Goal: Information Seeking & Learning: Compare options

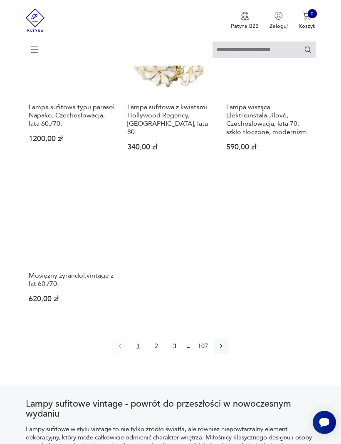
scroll to position [966, 0]
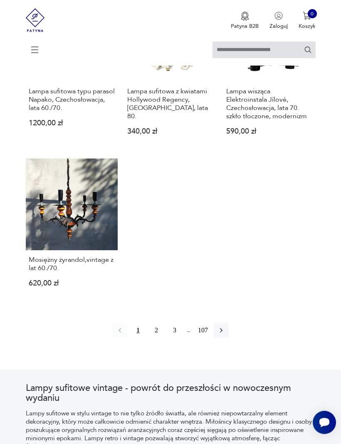
click at [152, 338] on button "2" at bounding box center [156, 330] width 15 height 15
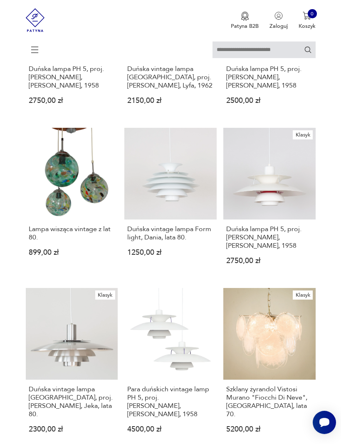
scroll to position [152, 0]
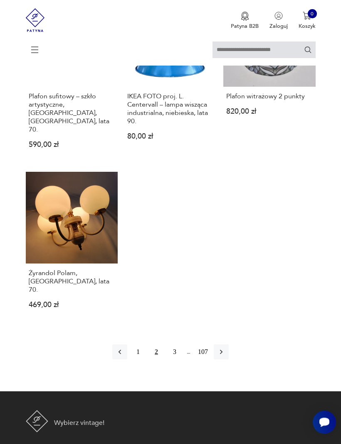
click at [174, 360] on button "3" at bounding box center [174, 352] width 15 height 15
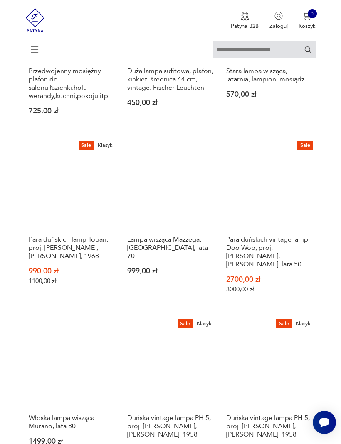
scroll to position [327, 0]
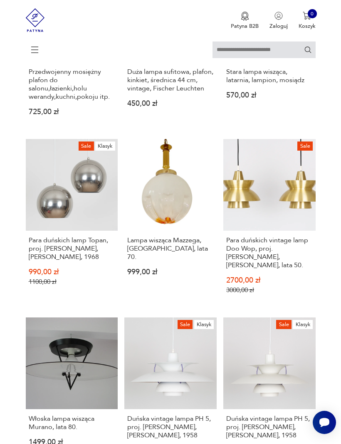
click at [87, 261] on h3 "Para duńskich lamp Topan, proj. Verner Panton, Louis Poulsen, 1968" at bounding box center [72, 248] width 86 height 25
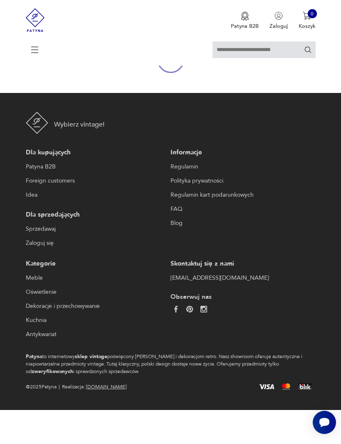
scroll to position [72, 0]
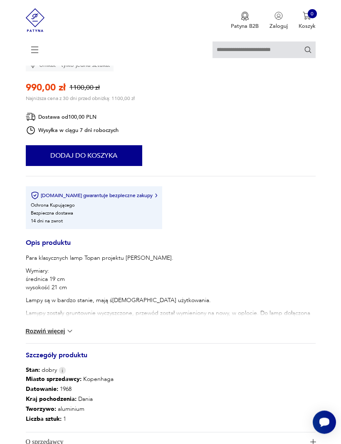
click at [66, 336] on img at bounding box center [70, 332] width 8 height 8
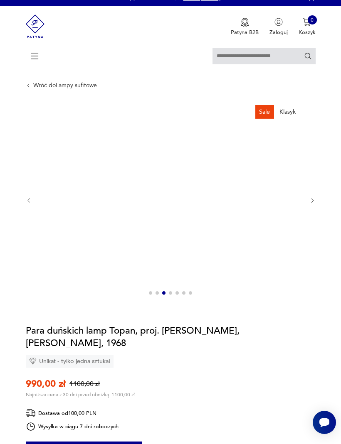
scroll to position [10, 0]
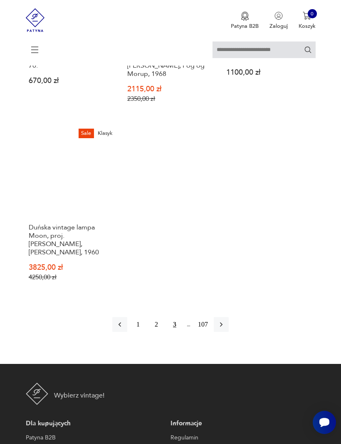
scroll to position [1047, 0]
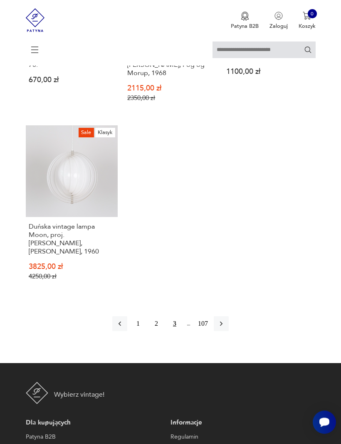
click at [225, 329] on icon "button" at bounding box center [221, 324] width 8 height 8
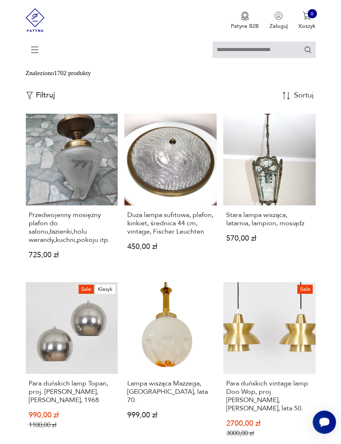
scroll to position [152, 0]
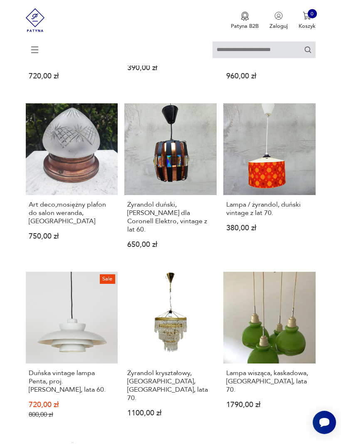
click at [325, 346] on section "Filtruj produkty Cena MIN MAX OK Promocja Datowanie OK Kraj pochodzenia Produce…" at bounding box center [170, 114] width 341 height 1130
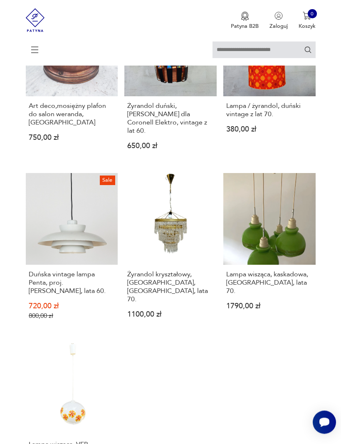
scroll to position [803, 0]
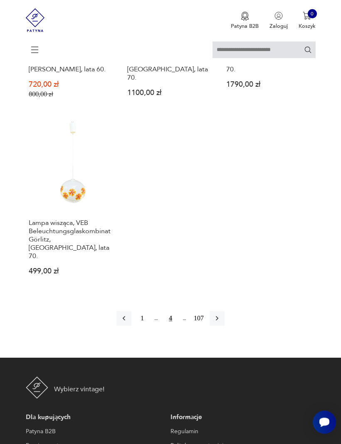
click at [224, 327] on button "button" at bounding box center [216, 319] width 15 height 15
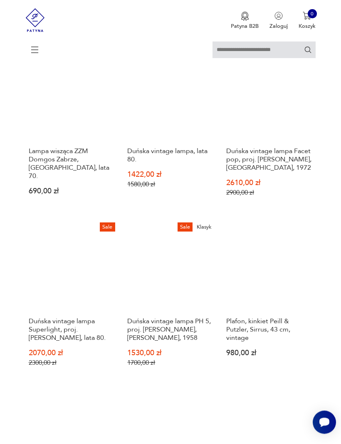
scroll to position [248, 0]
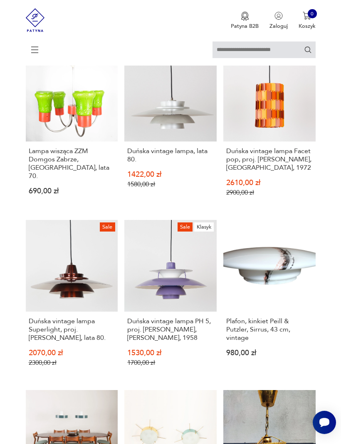
click at [77, 342] on h3 "Duńska vintage lampa Superlight, proj. David Mogensen, lata 80." at bounding box center [72, 329] width 86 height 25
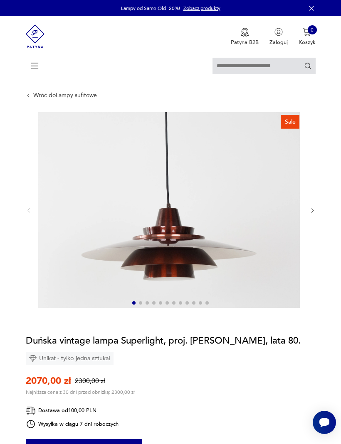
click at [312, 214] on icon "button" at bounding box center [312, 211] width 6 height 6
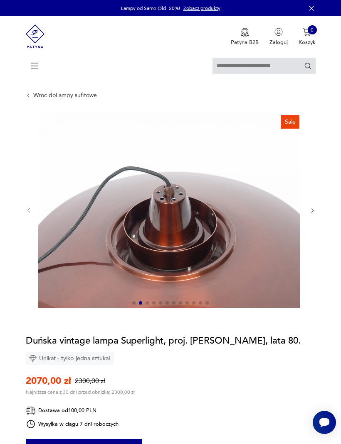
click at [314, 214] on icon "button" at bounding box center [312, 211] width 6 height 6
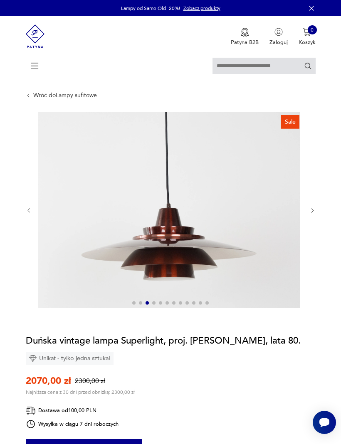
click at [318, 216] on section "Sale Opis produktu Aluminiowa lampa duńskiej marki Superlight, zaprojektowana w…" at bounding box center [170, 446] width 341 height 669
click at [310, 214] on icon "button" at bounding box center [312, 211] width 6 height 6
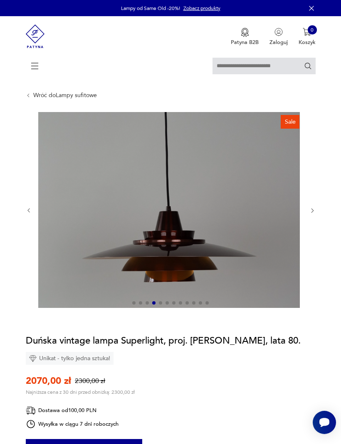
click at [314, 214] on icon "button" at bounding box center [312, 211] width 6 height 6
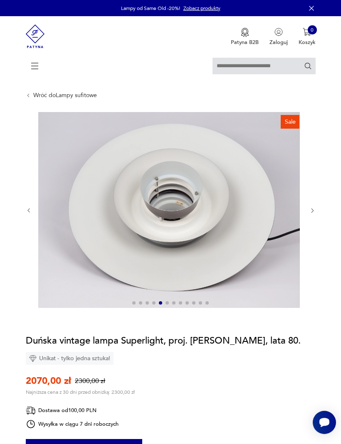
click at [314, 214] on icon "button" at bounding box center [312, 211] width 6 height 6
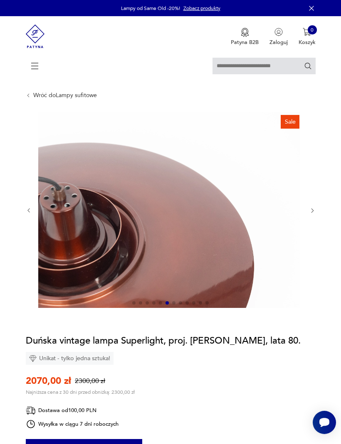
click at [314, 214] on icon "button" at bounding box center [312, 211] width 6 height 6
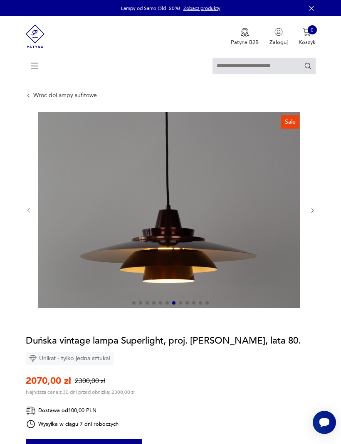
click at [314, 214] on icon "button" at bounding box center [312, 211] width 6 height 6
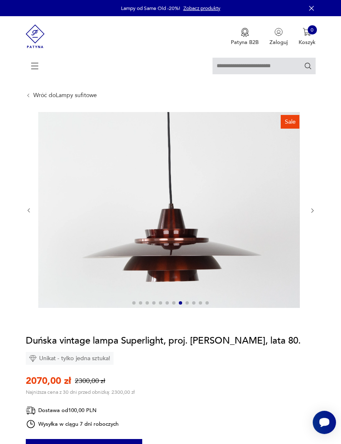
click at [314, 214] on icon "button" at bounding box center [312, 211] width 6 height 6
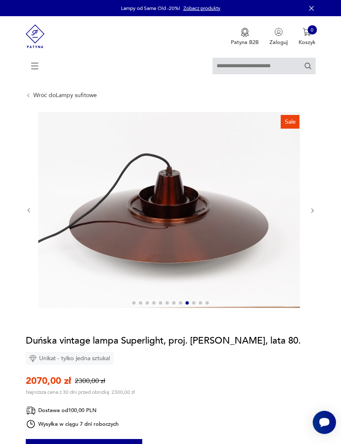
click at [313, 214] on icon "button" at bounding box center [312, 211] width 6 height 6
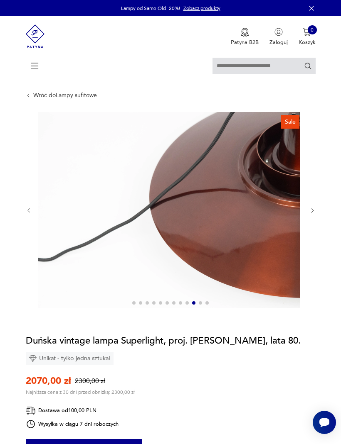
click at [315, 214] on icon "button" at bounding box center [312, 211] width 6 height 6
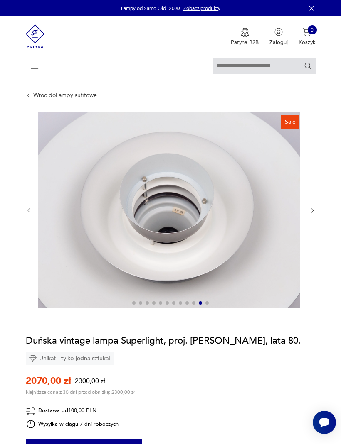
click at [314, 214] on icon "button" at bounding box center [312, 211] width 6 height 6
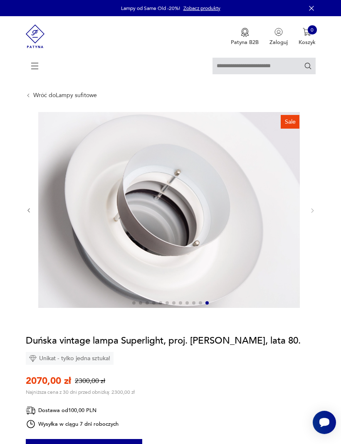
click at [316, 221] on section "Sale Opis produktu Aluminiowa lampa duńskiej marki Superlight, zaprojektowana w…" at bounding box center [170, 446] width 341 height 669
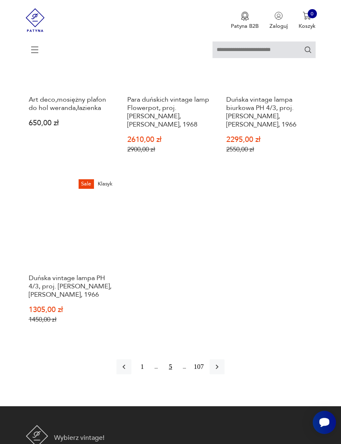
scroll to position [1004, 0]
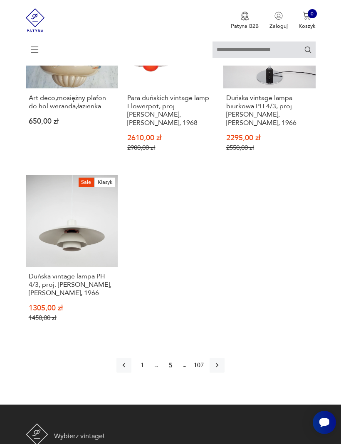
click at [221, 370] on icon "button" at bounding box center [217, 365] width 8 height 8
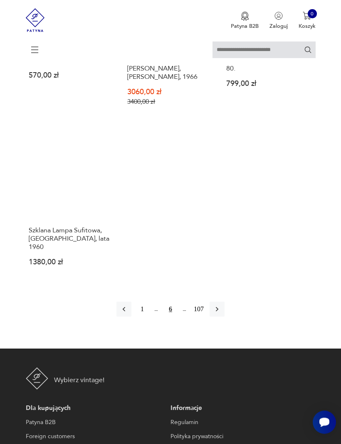
scroll to position [1062, 0]
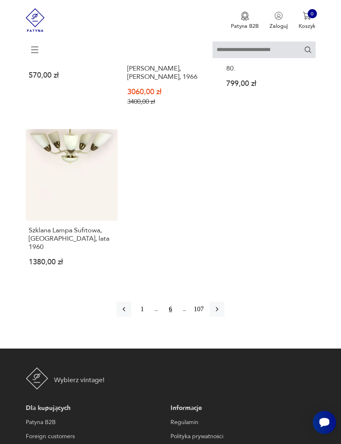
click at [218, 312] on icon "button" at bounding box center [217, 309] width 2 height 5
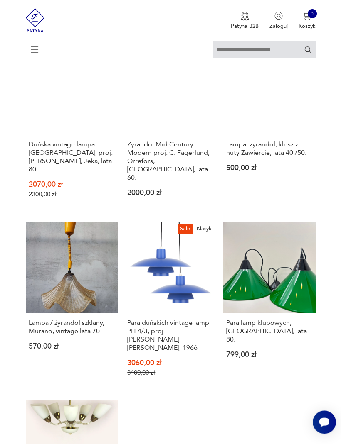
scroll to position [152, 0]
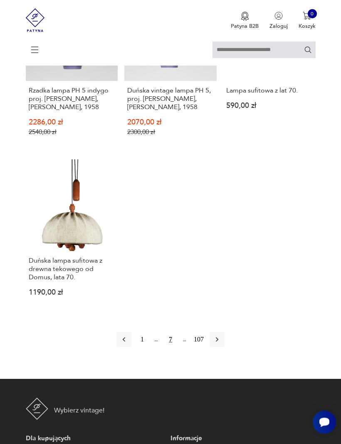
click at [221, 344] on icon "button" at bounding box center [217, 340] width 8 height 8
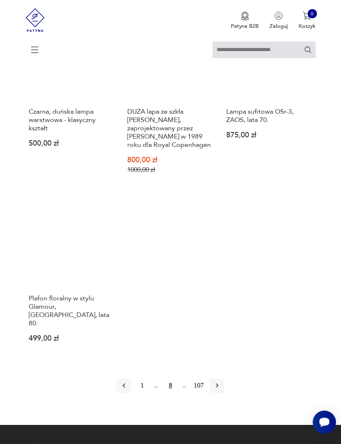
scroll to position [1009, 0]
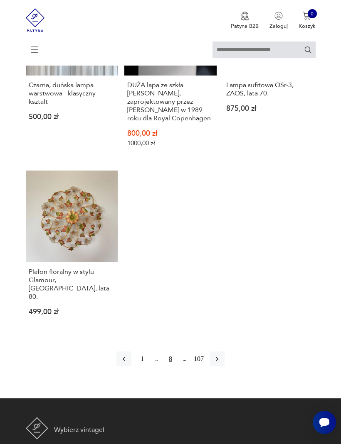
click at [221, 363] on icon "button" at bounding box center [217, 359] width 8 height 8
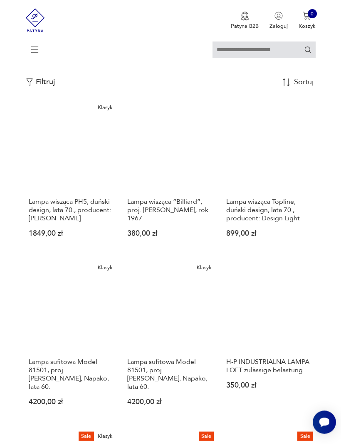
scroll to position [152, 0]
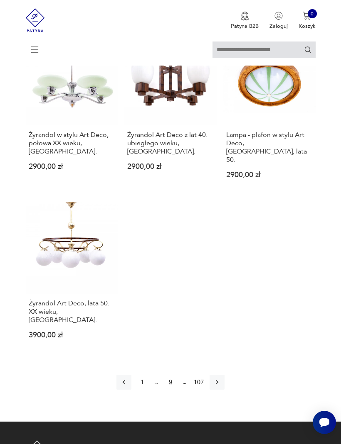
click at [221, 387] on icon "button" at bounding box center [217, 382] width 8 height 8
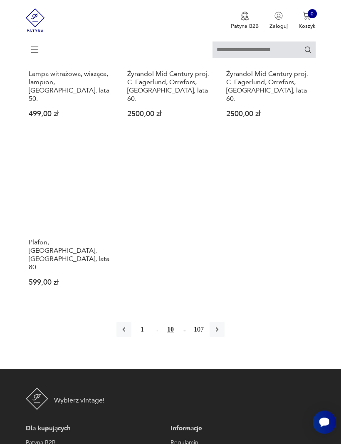
scroll to position [1021, 0]
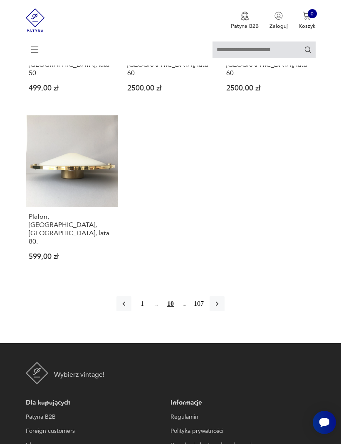
click at [224, 312] on button "button" at bounding box center [216, 304] width 15 height 15
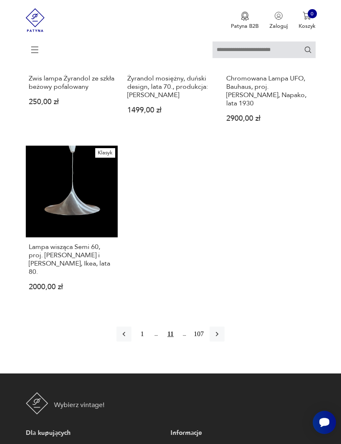
scroll to position [1027, 0]
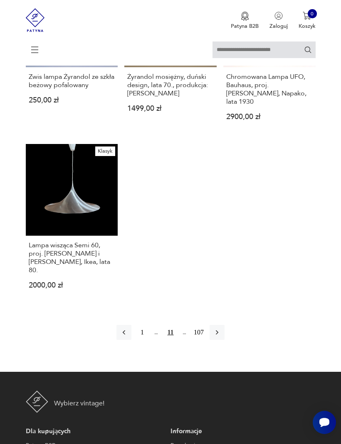
click at [88, 275] on h3 "Lampa wisząca Semi 60, proj. Claus Bonderup i Thorsten Thorup, Ikea, lata 80." at bounding box center [72, 257] width 86 height 33
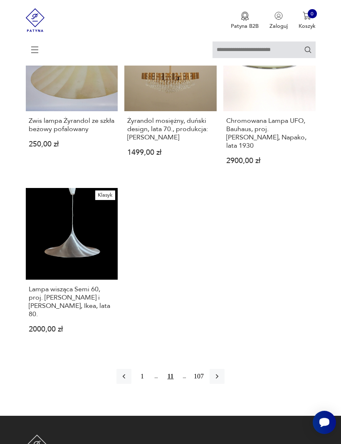
scroll to position [1061, 0]
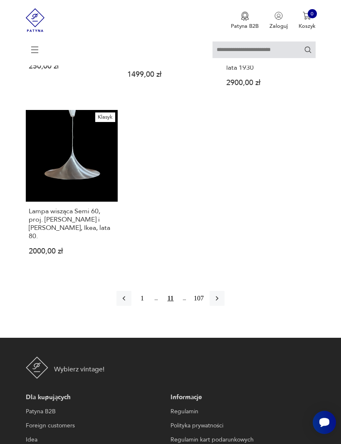
click at [91, 225] on link "Klasyk Lampa wisząca Semi 60, proj. Claus Bonderup i Thorsten Thorup, Ikea, lat…" at bounding box center [72, 189] width 92 height 158
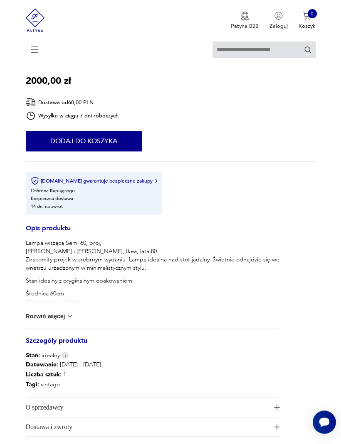
scroll to position [378, 0]
click at [54, 307] on p "Średnica 60cm Długość kabla 150cm" at bounding box center [152, 298] width 253 height 17
click at [65, 321] on button "Rozwiń więcej" at bounding box center [50, 316] width 48 height 8
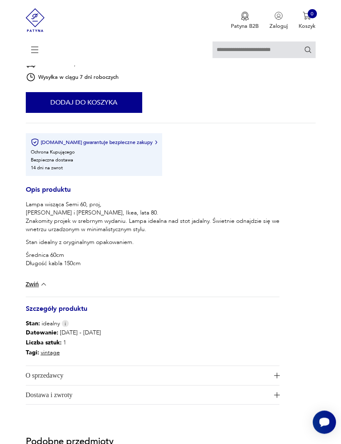
scroll to position [417, 0]
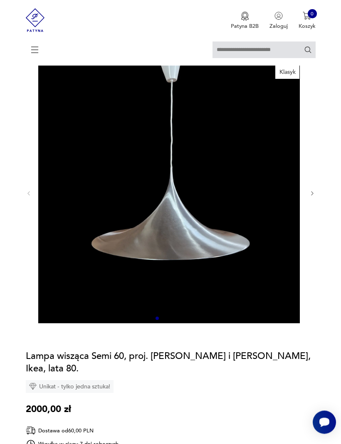
click at [309, 197] on icon "button" at bounding box center [312, 194] width 6 height 6
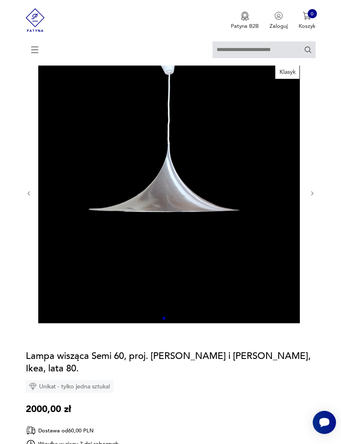
click at [312, 197] on icon "button" at bounding box center [312, 194] width 6 height 6
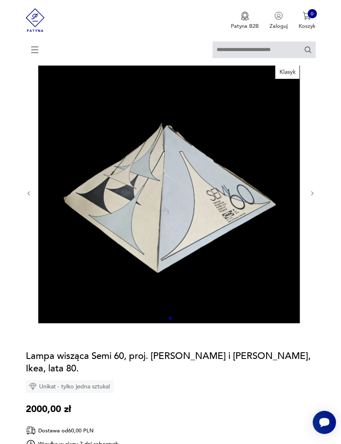
click at [312, 197] on icon "button" at bounding box center [312, 194] width 6 height 6
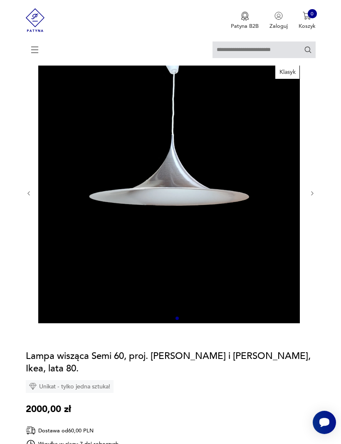
click at [313, 197] on icon "button" at bounding box center [312, 194] width 6 height 6
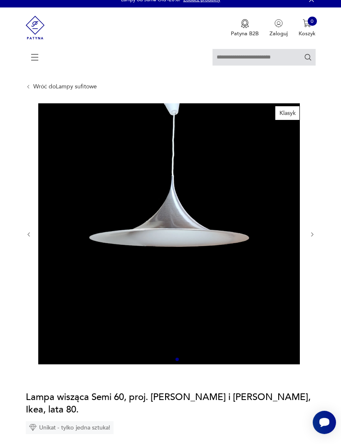
scroll to position [10, 0]
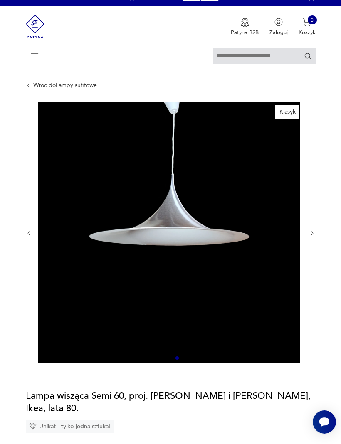
click at [309, 237] on icon "button" at bounding box center [312, 234] width 6 height 6
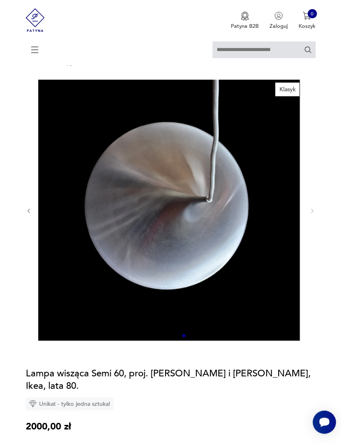
scroll to position [39, 0]
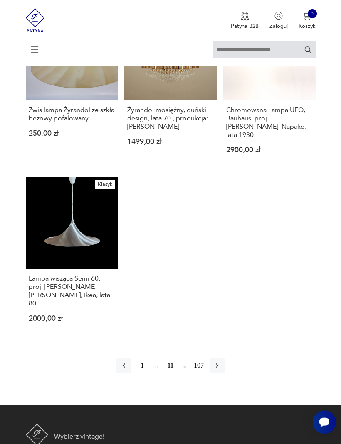
scroll to position [1016, 0]
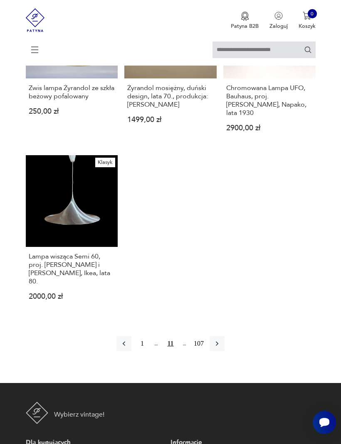
click at [221, 348] on icon "button" at bounding box center [217, 344] width 8 height 8
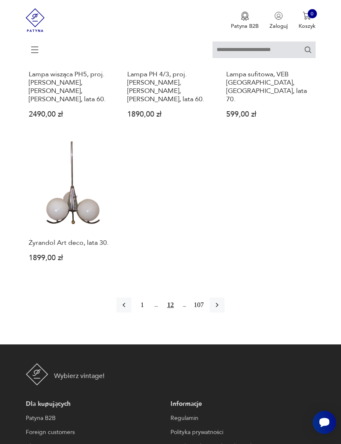
scroll to position [1006, 0]
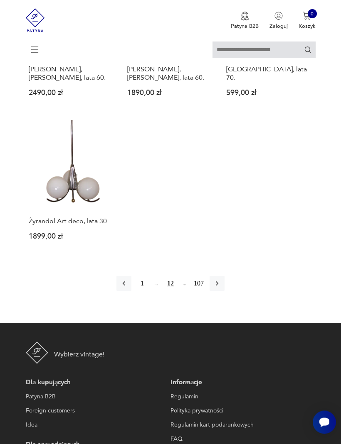
click at [224, 292] on button "button" at bounding box center [216, 284] width 15 height 15
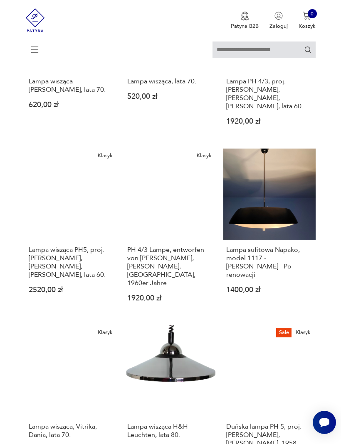
scroll to position [623, 0]
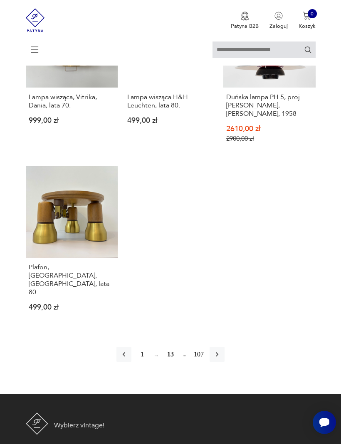
click at [221, 362] on button "button" at bounding box center [216, 354] width 15 height 15
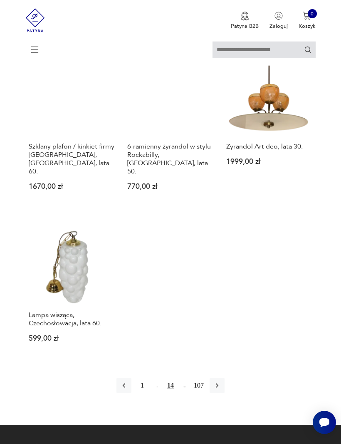
scroll to position [969, 0]
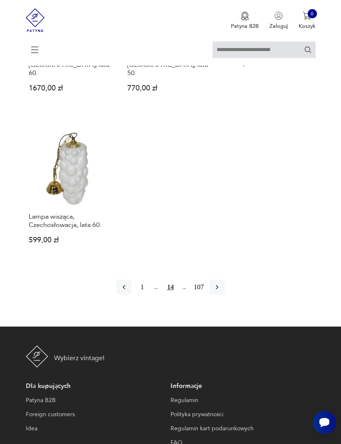
click at [218, 290] on icon "button" at bounding box center [217, 287] width 2 height 5
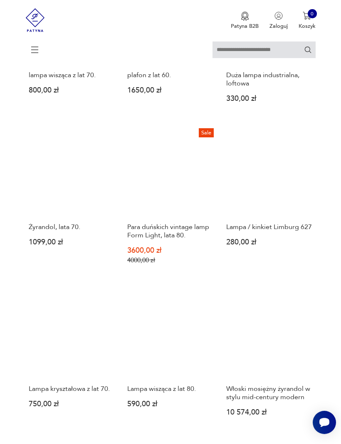
scroll to position [152, 0]
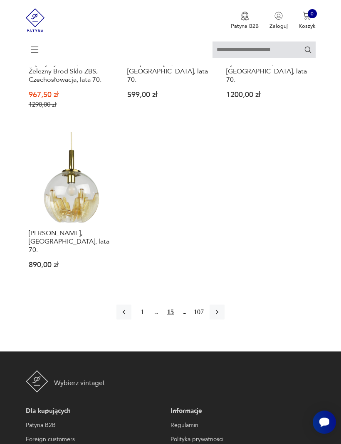
click at [220, 317] on icon "button" at bounding box center [217, 313] width 8 height 8
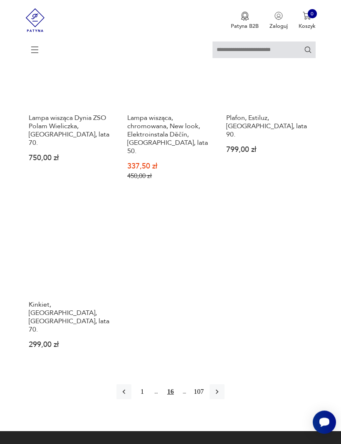
scroll to position [994, 0]
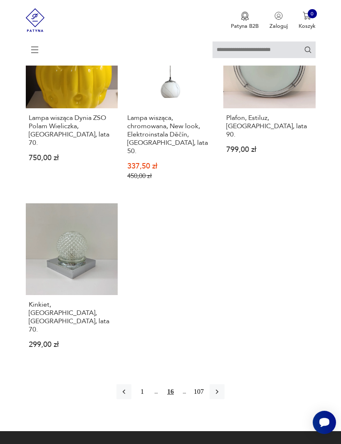
click at [221, 396] on icon "button" at bounding box center [217, 392] width 8 height 8
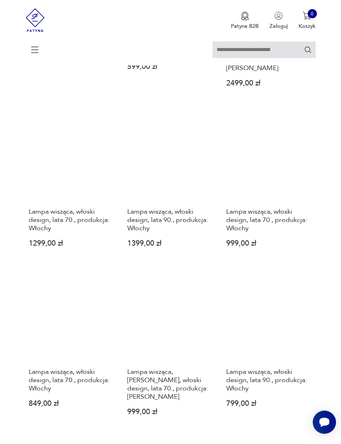
scroll to position [705, 0]
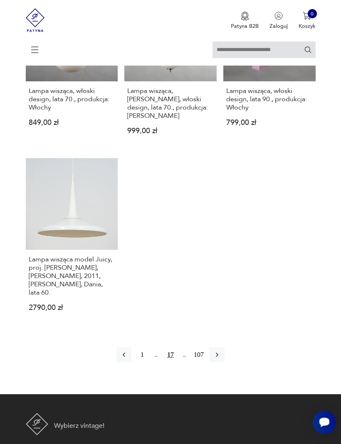
click at [221, 360] on icon "button" at bounding box center [217, 355] width 8 height 8
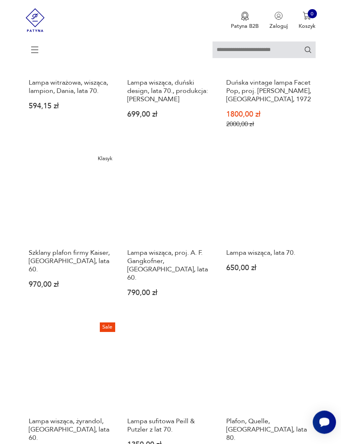
scroll to position [671, 0]
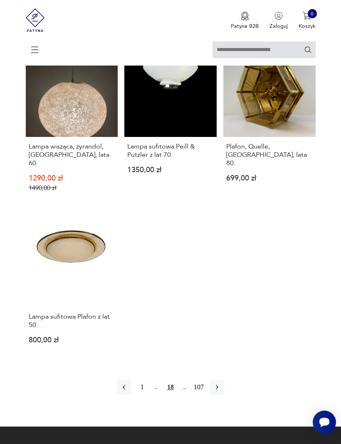
click at [221, 392] on icon "button" at bounding box center [217, 388] width 8 height 8
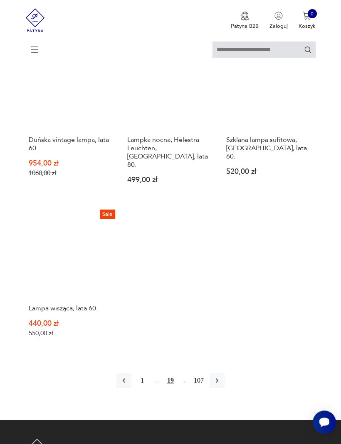
scroll to position [950, 0]
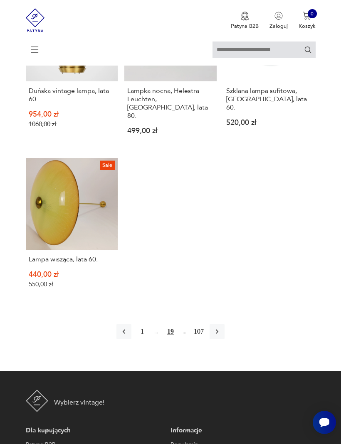
click at [221, 336] on icon "button" at bounding box center [217, 332] width 8 height 8
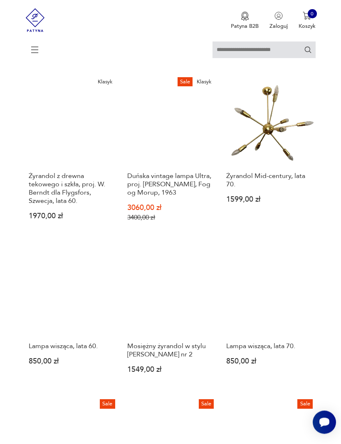
scroll to position [394, 0]
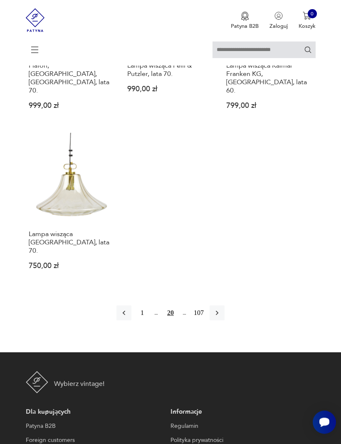
click at [221, 318] on icon "button" at bounding box center [217, 313] width 8 height 8
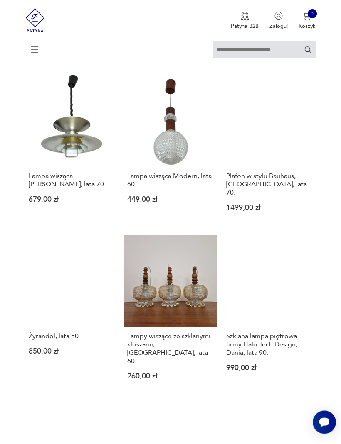
scroll to position [723, 0]
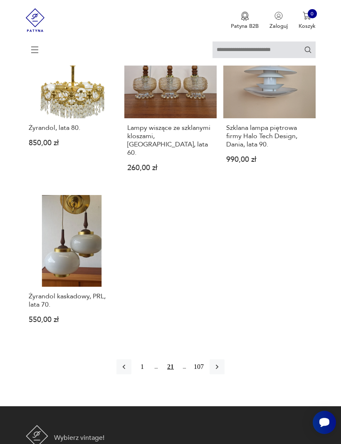
click at [221, 371] on icon "button" at bounding box center [217, 367] width 8 height 8
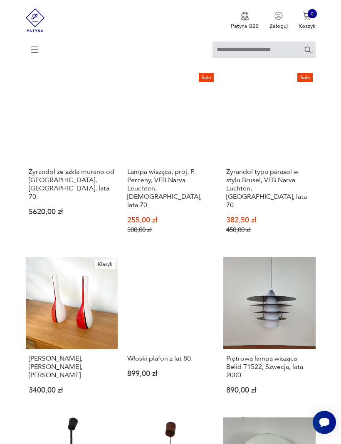
scroll to position [152, 0]
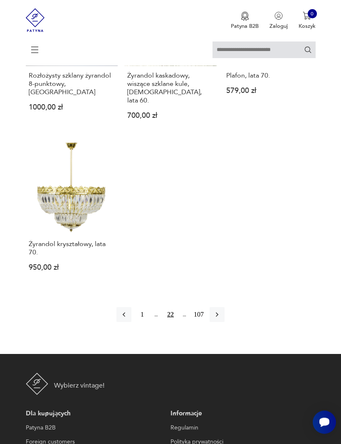
click at [220, 319] on icon "button" at bounding box center [217, 315] width 8 height 8
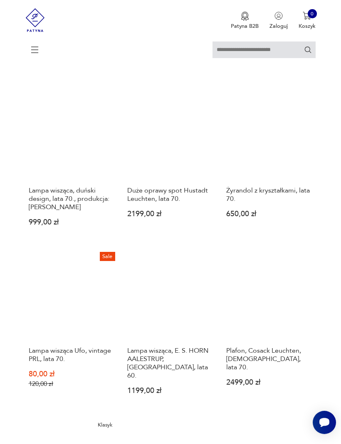
scroll to position [366, 0]
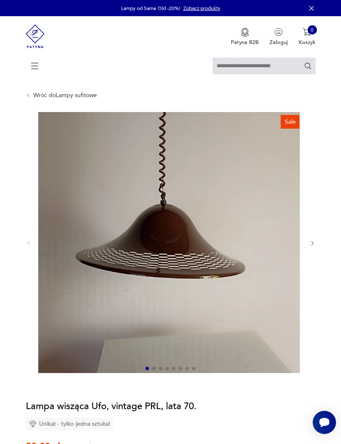
click at [310, 247] on icon "button" at bounding box center [312, 244] width 6 height 6
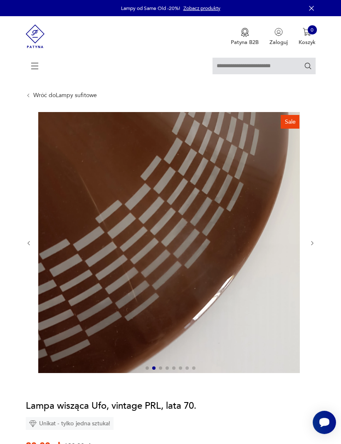
click at [312, 246] on icon "button" at bounding box center [312, 243] width 2 height 4
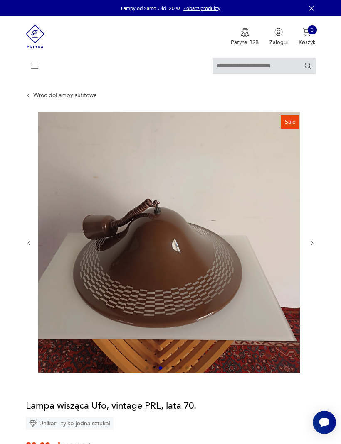
click at [311, 247] on icon "button" at bounding box center [312, 244] width 6 height 6
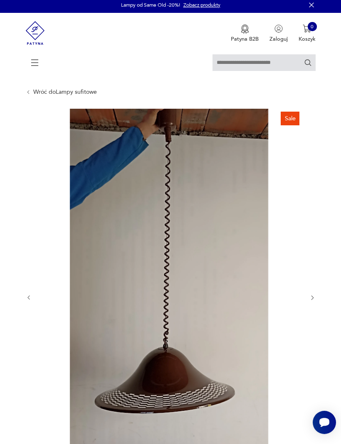
scroll to position [7, 0]
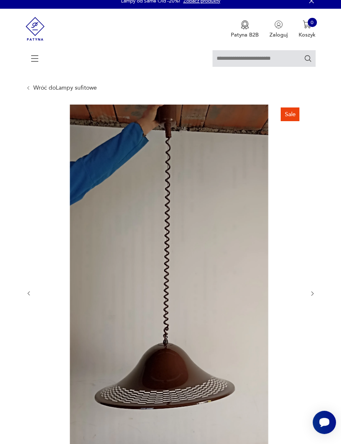
click at [313, 297] on icon "button" at bounding box center [312, 294] width 6 height 6
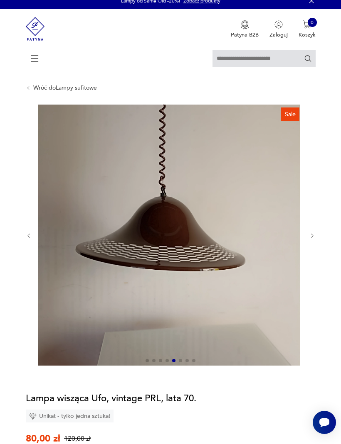
click at [311, 239] on icon "button" at bounding box center [312, 236] width 6 height 6
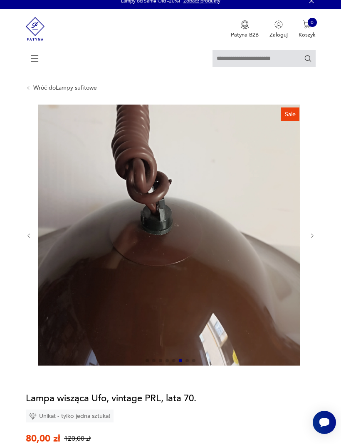
click at [309, 239] on icon "button" at bounding box center [312, 236] width 6 height 6
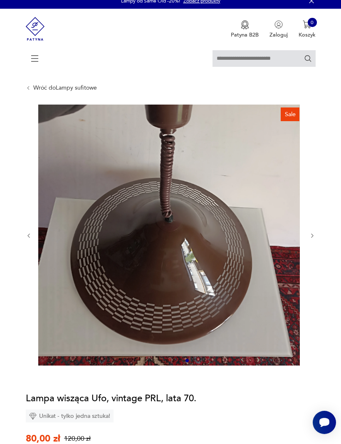
click at [309, 239] on icon "button" at bounding box center [312, 236] width 6 height 6
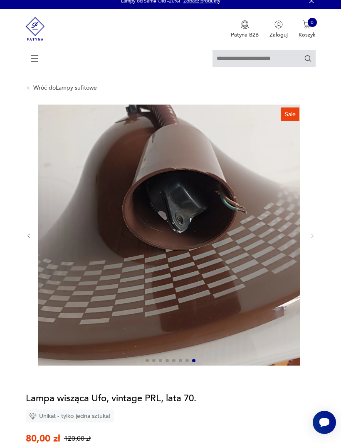
click at [308, 240] on div at bounding box center [171, 236] width 290 height 263
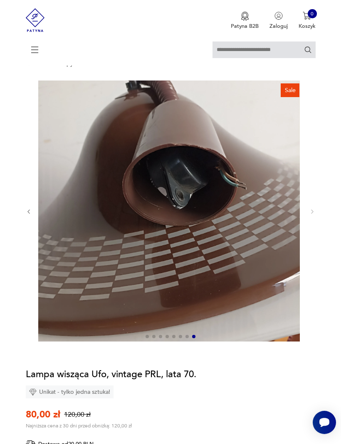
scroll to position [16, 0]
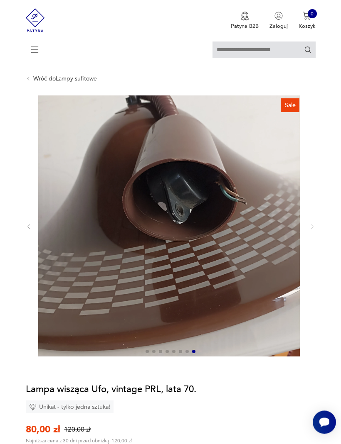
click at [310, 228] on div at bounding box center [171, 227] width 290 height 263
click at [313, 229] on div at bounding box center [171, 227] width 290 height 263
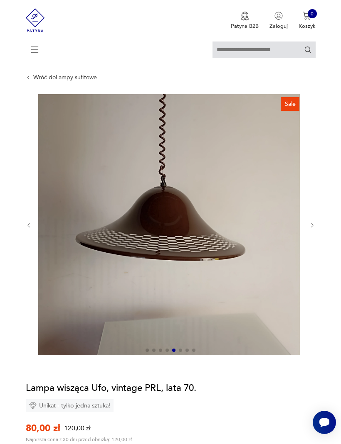
scroll to position [19, 0]
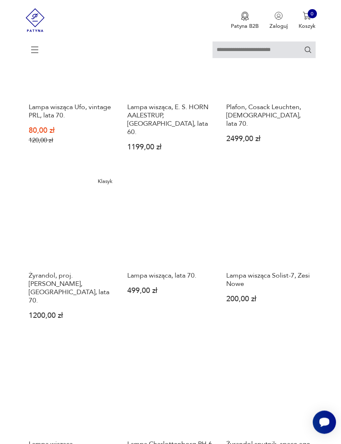
scroll to position [605, 0]
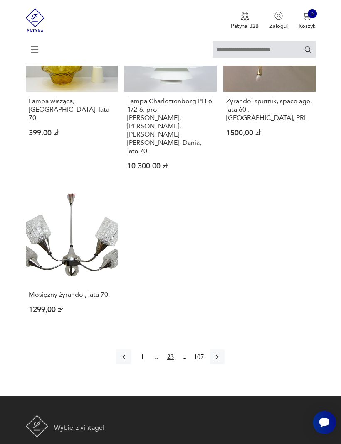
click at [220, 361] on icon "button" at bounding box center [217, 357] width 8 height 8
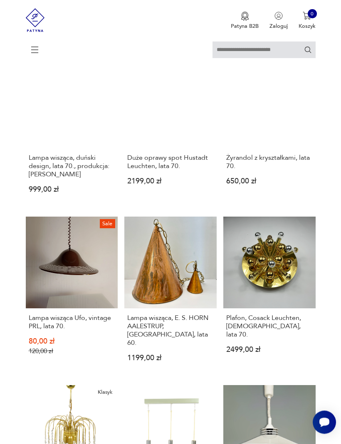
scroll to position [152, 0]
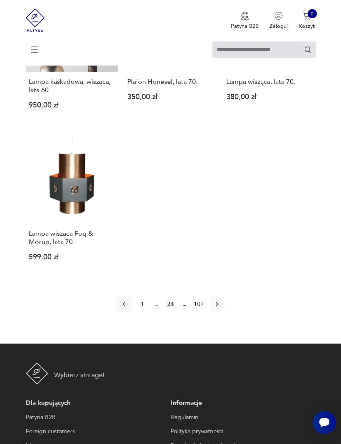
click at [221, 309] on icon "button" at bounding box center [217, 304] width 8 height 8
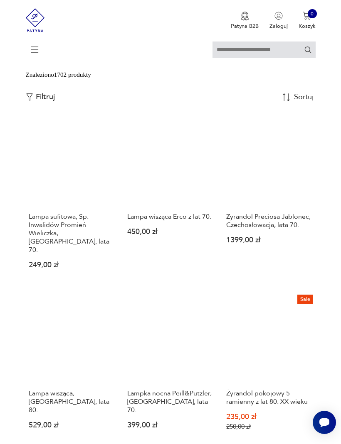
scroll to position [185, 0]
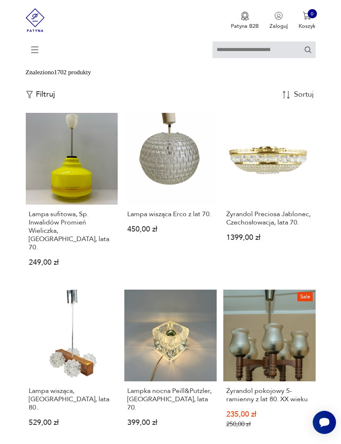
click at [186, 219] on h3 "Lampa wisząca Erco z lat 70." at bounding box center [170, 214] width 86 height 8
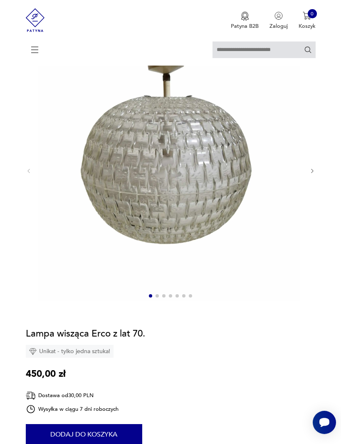
click at [306, 177] on div at bounding box center [171, 171] width 290 height 263
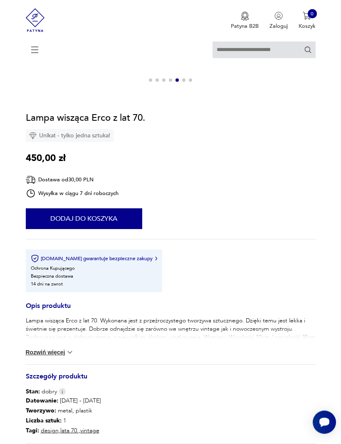
scroll to position [289, 0]
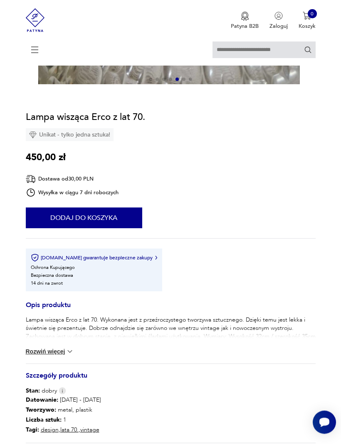
click at [62, 356] on button "Rozwiń więcej" at bounding box center [50, 352] width 48 height 8
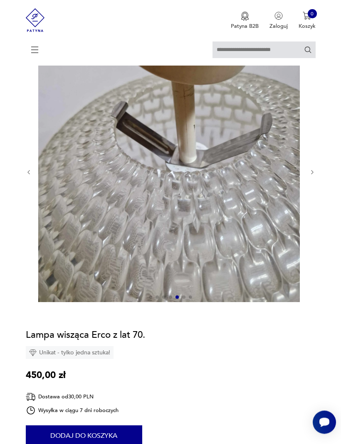
click at [310, 176] on icon "button" at bounding box center [312, 173] width 6 height 6
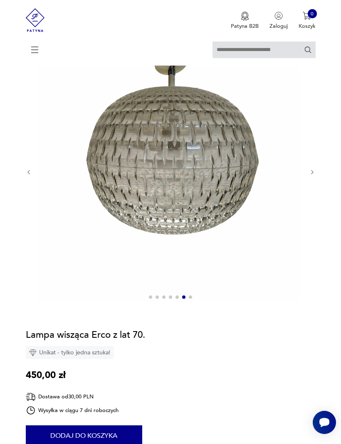
click at [309, 176] on icon "button" at bounding box center [312, 172] width 6 height 6
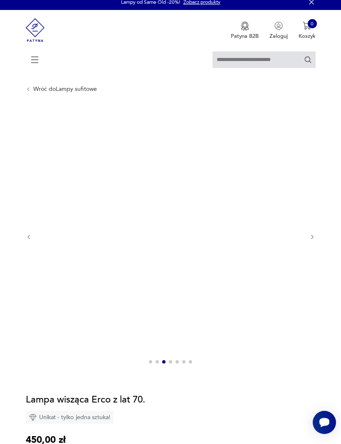
scroll to position [0, 0]
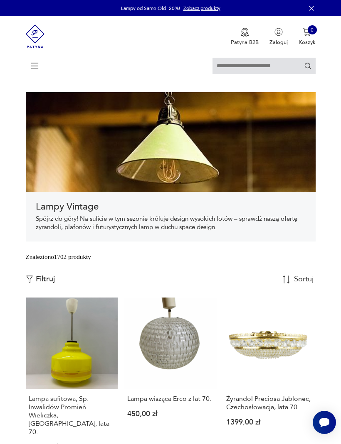
click at [185, 366] on link "Lampa wisząca Erco z lat 70. 450,00 zł" at bounding box center [170, 381] width 92 height 166
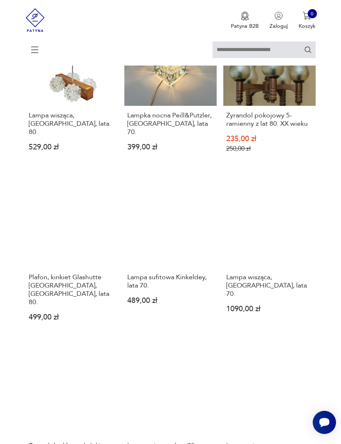
scroll to position [463, 0]
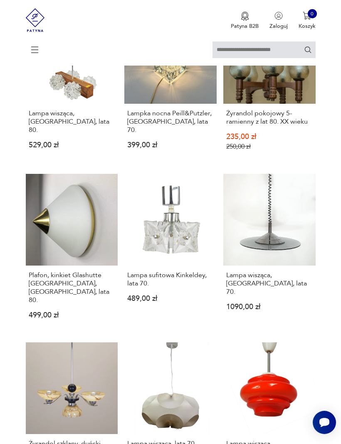
click at [297, 298] on div "Lampa wisząca, Włochy, lata 70. 1090,00 zł" at bounding box center [269, 295] width 92 height 58
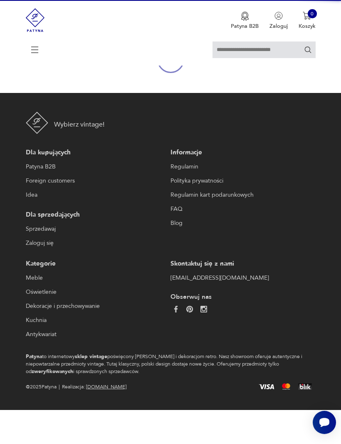
scroll to position [72, 0]
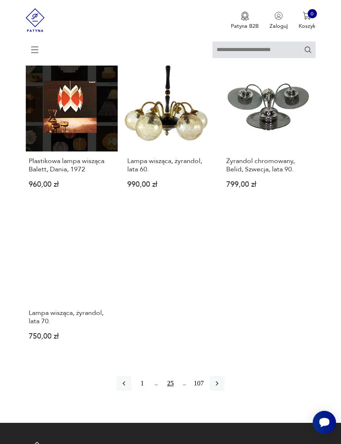
scroll to position [921, 0]
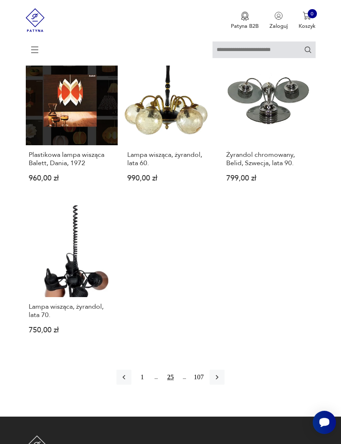
click at [221, 382] on icon "button" at bounding box center [217, 377] width 8 height 8
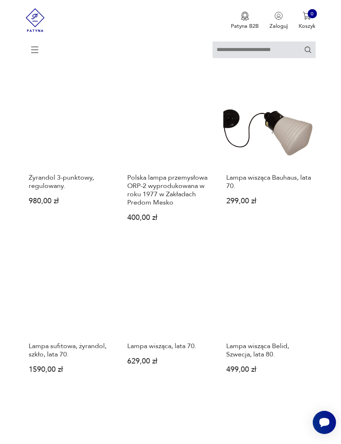
scroll to position [395, 0]
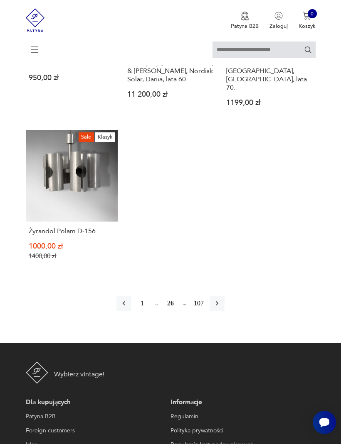
click at [221, 308] on icon "button" at bounding box center [217, 304] width 8 height 8
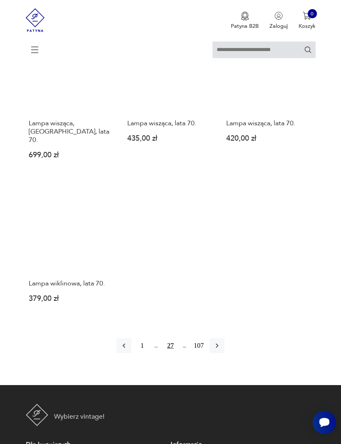
scroll to position [932, 0]
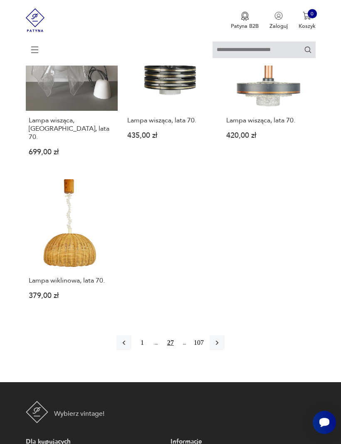
click at [221, 347] on icon "button" at bounding box center [217, 343] width 8 height 8
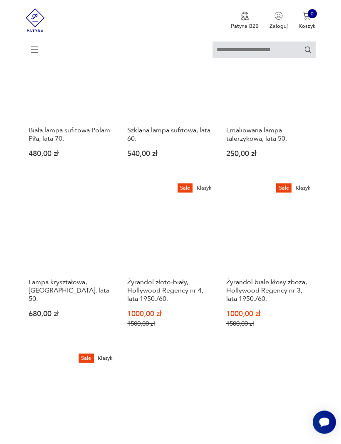
scroll to position [152, 0]
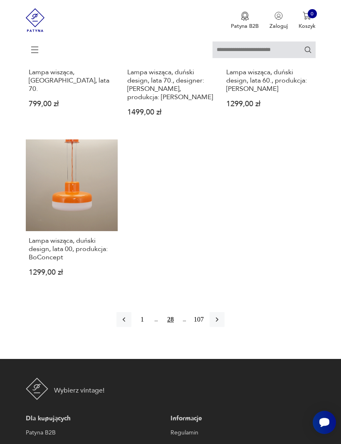
click at [221, 324] on icon "button" at bounding box center [217, 320] width 8 height 8
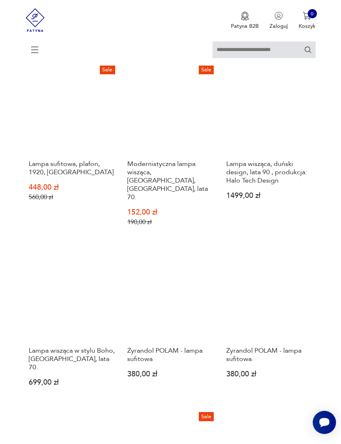
scroll to position [152, 0]
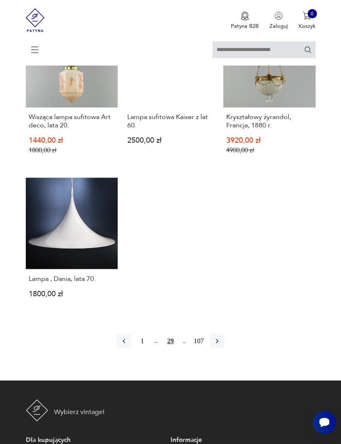
click at [218, 344] on icon "button" at bounding box center [217, 341] width 2 height 5
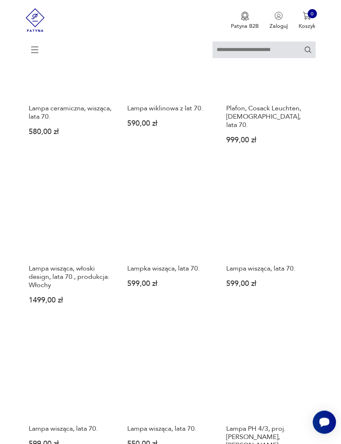
scroll to position [152, 0]
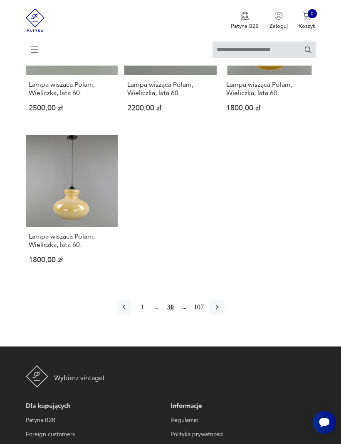
click at [224, 315] on button "button" at bounding box center [216, 307] width 15 height 15
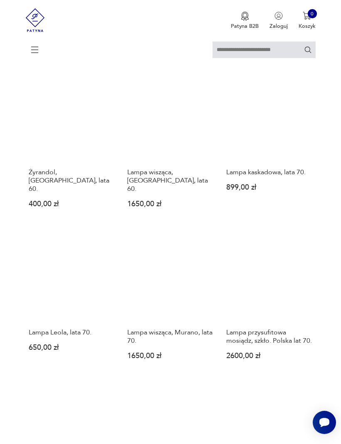
scroll to position [152, 0]
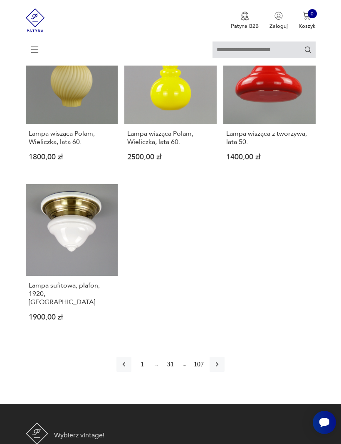
click at [221, 369] on icon "button" at bounding box center [217, 365] width 8 height 8
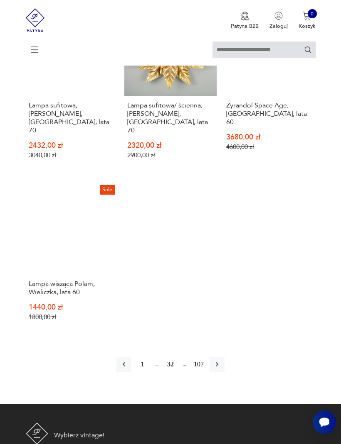
scroll to position [951, 0]
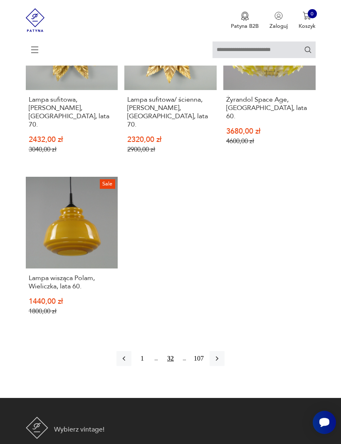
click at [221, 363] on icon "button" at bounding box center [217, 359] width 8 height 8
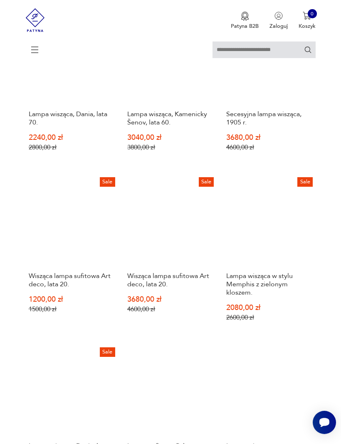
scroll to position [653, 0]
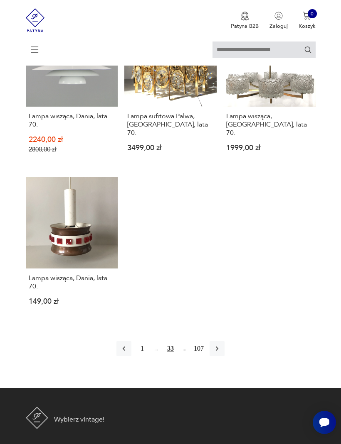
click at [221, 353] on icon "button" at bounding box center [217, 349] width 8 height 8
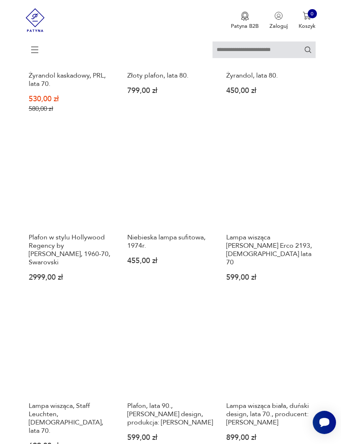
scroll to position [660, 0]
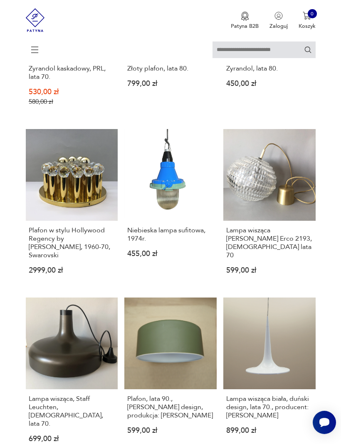
click at [188, 87] on p "799,00 zł" at bounding box center [170, 84] width 86 height 6
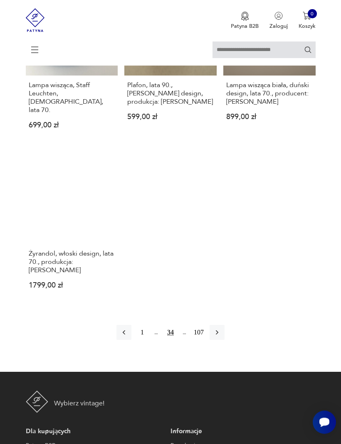
scroll to position [974, 0]
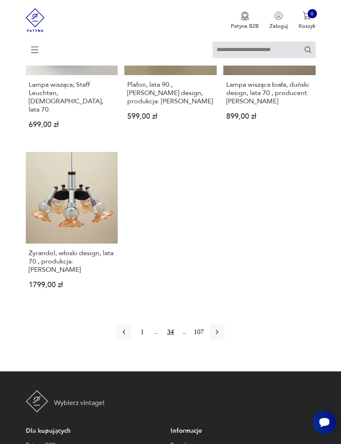
click at [221, 336] on icon "button" at bounding box center [217, 332] width 8 height 8
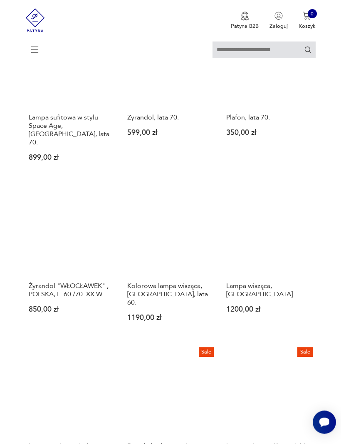
scroll to position [611, 0]
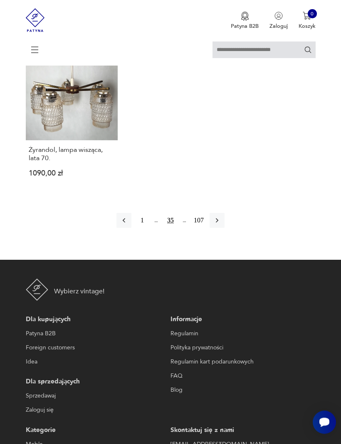
click at [221, 225] on icon "button" at bounding box center [217, 221] width 8 height 8
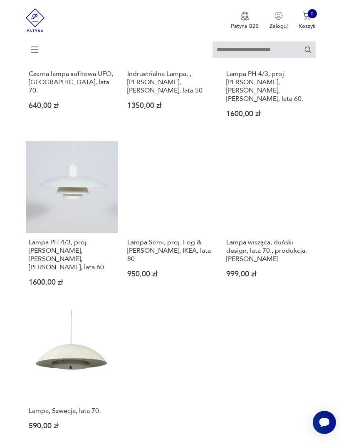
scroll to position [807, 0]
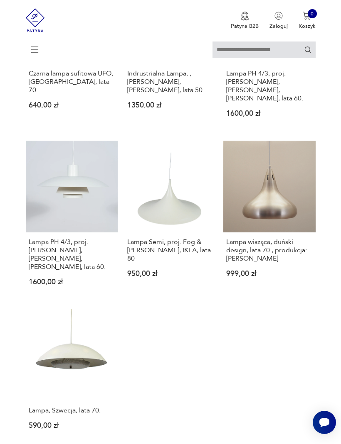
click at [185, 263] on h3 "Lampa Semi, proj. Fog & Morup, IKEA, lata 80" at bounding box center [170, 250] width 86 height 25
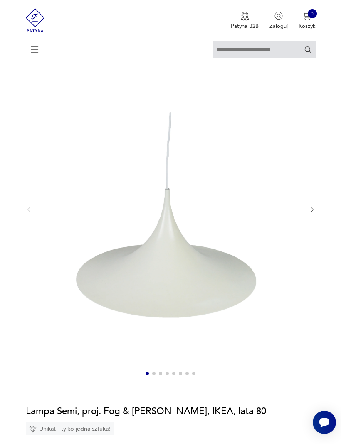
click at [323, 217] on section "Opis produktu Lampa Semi zaprojektowana przez duet Fog & Morup w latach 60. Ten…" at bounding box center [170, 409] width 341 height 739
click at [315, 213] on icon "button" at bounding box center [312, 210] width 6 height 6
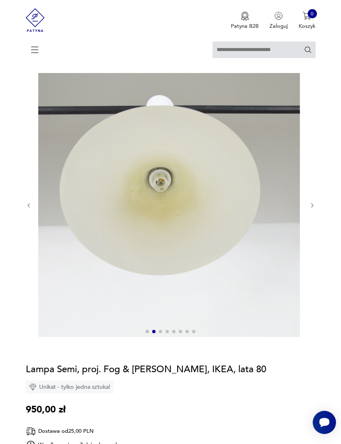
scroll to position [31, 0]
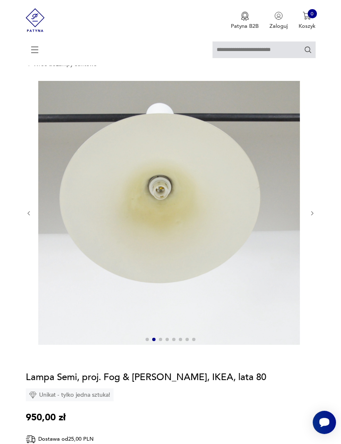
click at [318, 216] on section "Opis produktu Lampa Semi zaprojektowana przez duet Fog & Morup w latach 60. Ten…" at bounding box center [170, 413] width 341 height 664
click at [309, 226] on div at bounding box center [171, 213] width 290 height 265
click at [312, 217] on icon "button" at bounding box center [312, 214] width 6 height 6
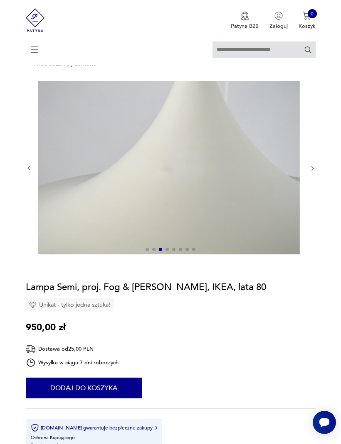
click at [311, 183] on div at bounding box center [171, 168] width 290 height 175
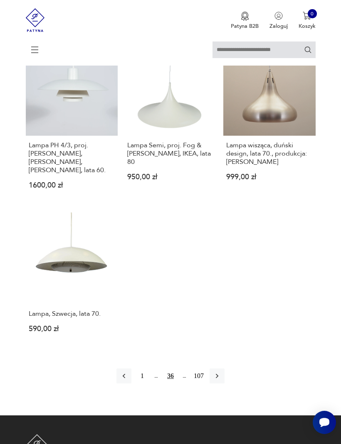
click at [83, 318] on h3 "Lampa, Szwecja, lata 70." at bounding box center [72, 314] width 86 height 8
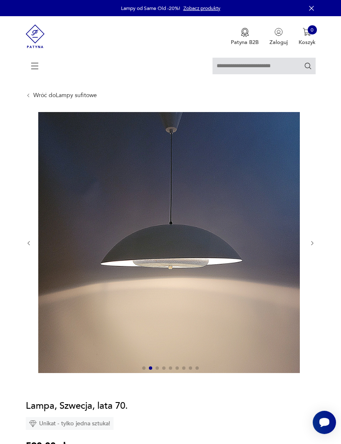
click at [313, 247] on icon "button" at bounding box center [312, 244] width 6 height 6
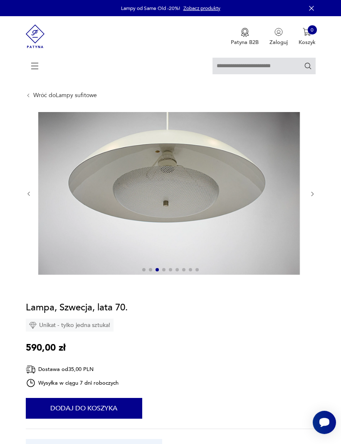
click at [310, 197] on icon "button" at bounding box center [312, 194] width 6 height 6
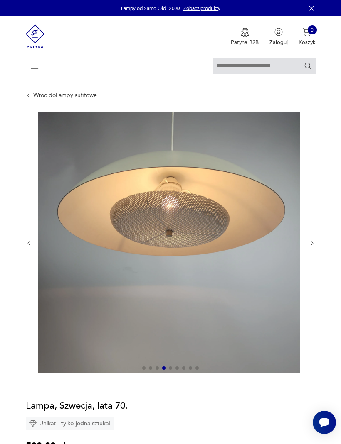
click at [314, 246] on div at bounding box center [171, 243] width 290 height 263
click at [309, 247] on icon "button" at bounding box center [312, 244] width 6 height 6
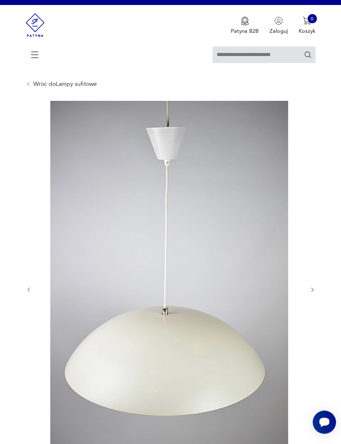
scroll to position [14, 0]
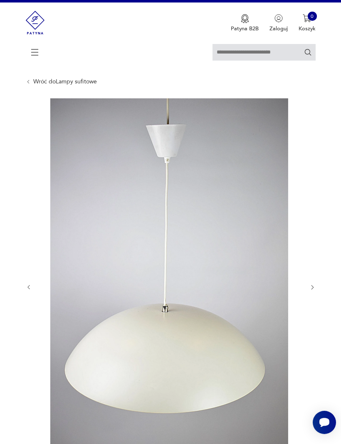
click at [312, 291] on icon "button" at bounding box center [312, 288] width 6 height 6
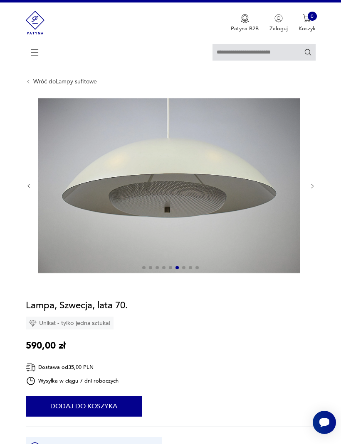
click at [300, 196] on img at bounding box center [168, 185] width 261 height 174
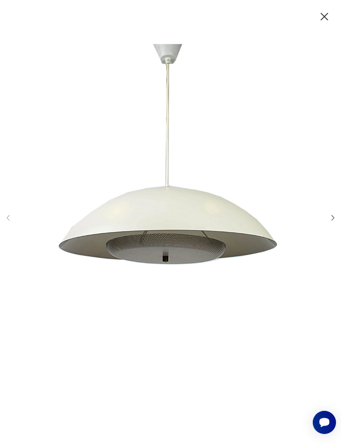
click at [317, 189] on img at bounding box center [169, 222] width 300 height 356
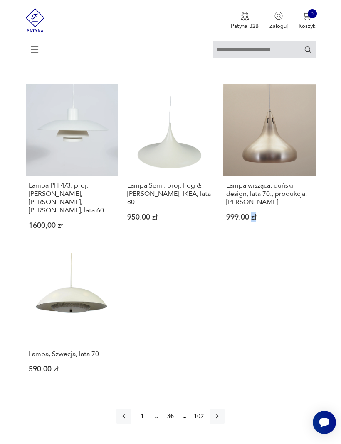
scroll to position [863, 0]
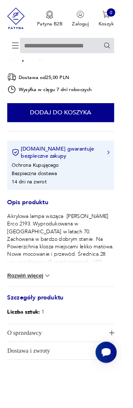
click at [43, 306] on button "Rozwiń więcej" at bounding box center [32, 302] width 48 height 8
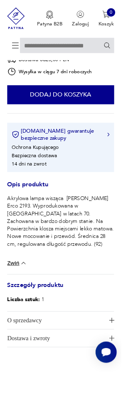
scroll to position [284, 0]
click at [61, 323] on h3 "Szczegóły produktu" at bounding box center [66, 315] width 117 height 15
click at [60, 321] on h3 "Szczegóły produktu" at bounding box center [66, 315] width 117 height 15
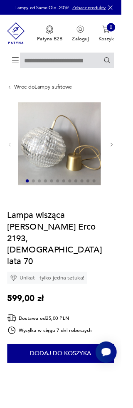
scroll to position [0, 0]
click at [110, 169] on img at bounding box center [65, 157] width 91 height 91
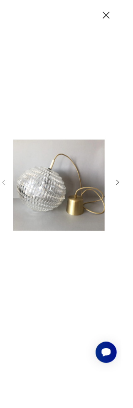
click at [115, 165] on img at bounding box center [65, 203] width 100 height 326
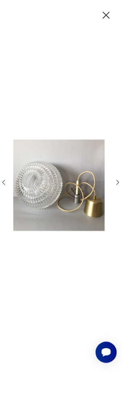
click at [110, 19] on icon "button" at bounding box center [116, 16] width 13 height 13
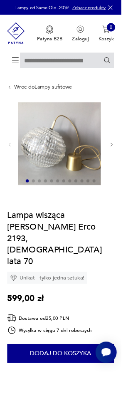
click at [124, 7] on icon "button" at bounding box center [121, 8] width 8 height 8
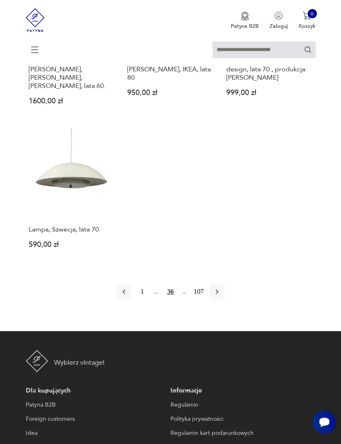
scroll to position [997, 0]
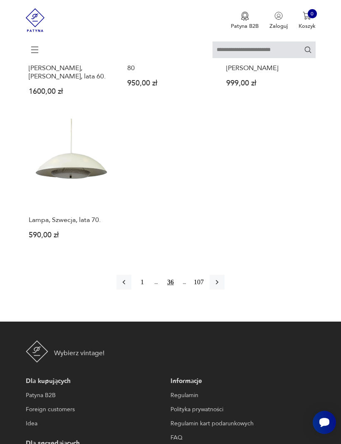
click at [221, 287] on icon "button" at bounding box center [217, 282] width 8 height 8
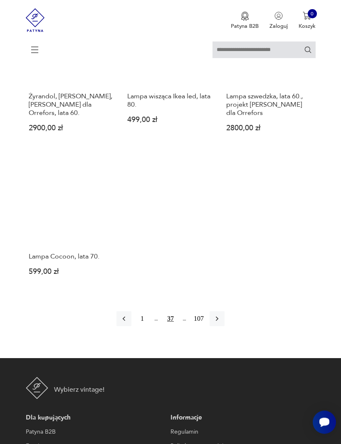
scroll to position [997, 0]
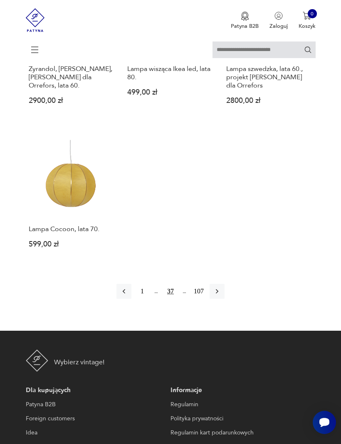
click at [223, 299] on button "button" at bounding box center [216, 291] width 15 height 15
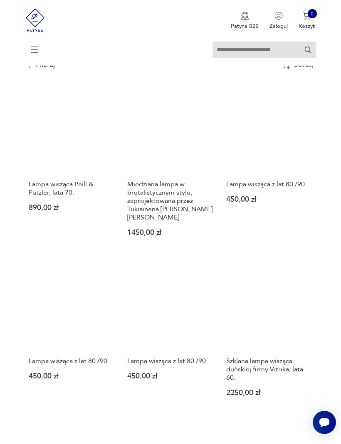
scroll to position [152, 0]
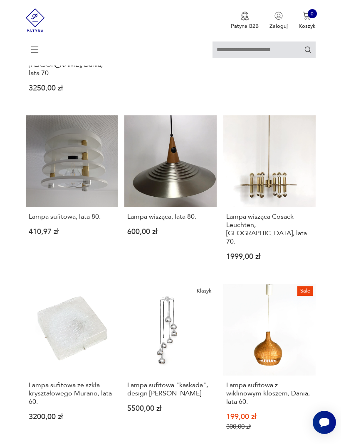
click at [208, 179] on link "Lampa wisząca, lata 80. 600,00 zł" at bounding box center [170, 194] width 92 height 158
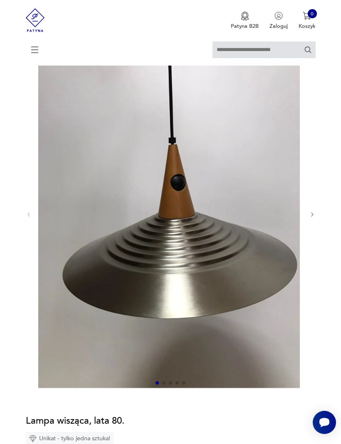
click at [314, 218] on icon "button" at bounding box center [312, 215] width 6 height 6
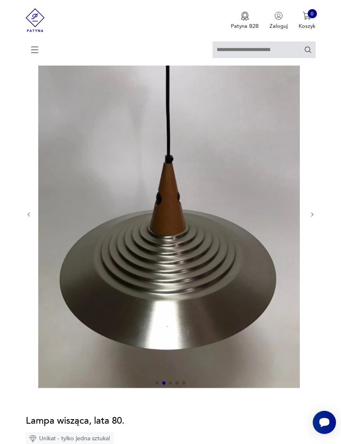
click at [314, 216] on div at bounding box center [171, 215] width 290 height 350
click at [314, 218] on icon "button" at bounding box center [312, 215] width 6 height 6
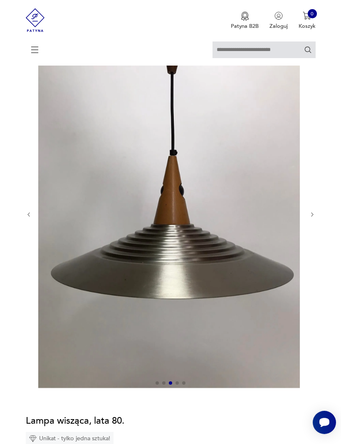
click at [317, 216] on section "Opis produktu Lampa wisząca z lat 80. Swym wyglądem przypomina spodek kosmiczny…" at bounding box center [170, 411] width 341 height 742
click at [309, 218] on icon "button" at bounding box center [312, 215] width 6 height 6
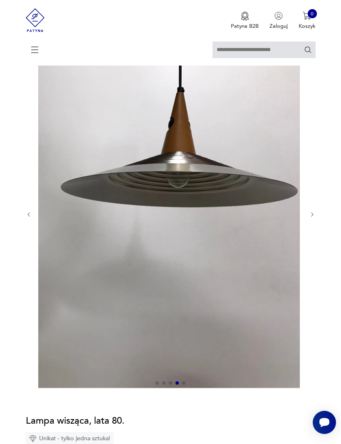
click at [314, 218] on icon "button" at bounding box center [312, 215] width 6 height 6
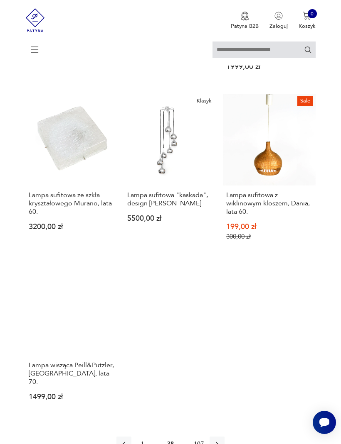
scroll to position [1043, 0]
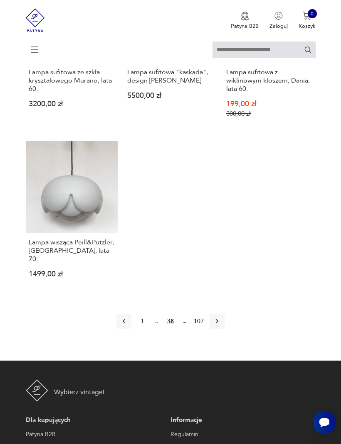
click at [221, 320] on icon "button" at bounding box center [217, 321] width 8 height 8
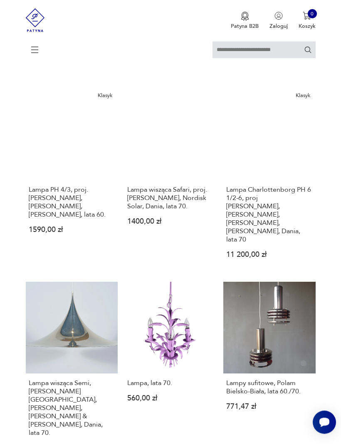
scroll to position [152, 0]
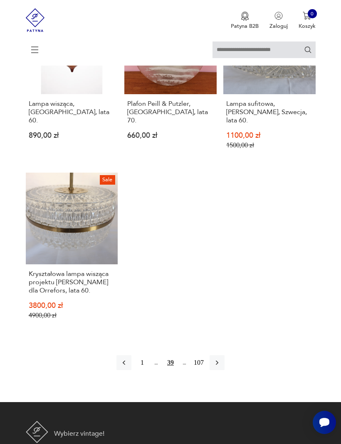
click at [224, 371] on button "button" at bounding box center [216, 363] width 15 height 15
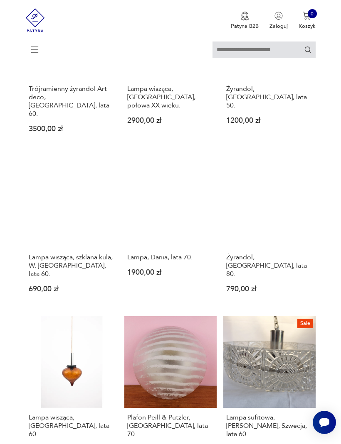
scroll to position [152, 0]
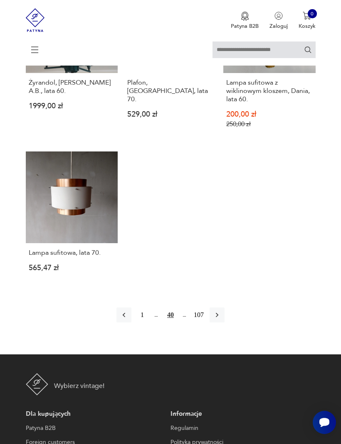
click at [221, 319] on icon "button" at bounding box center [217, 315] width 8 height 8
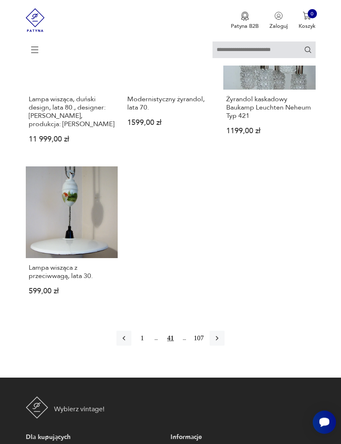
scroll to position [972, 0]
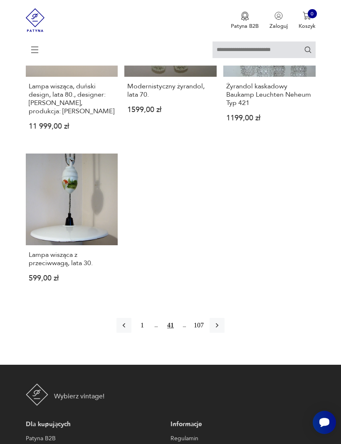
click at [224, 333] on button "button" at bounding box center [216, 325] width 15 height 15
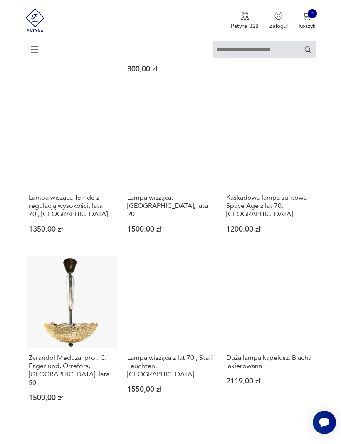
scroll to position [521, 0]
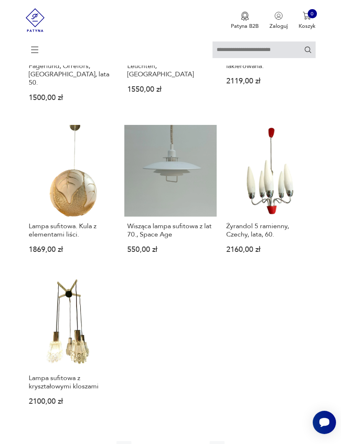
click at [192, 239] on h3 "Wisząca lampa sufitowa z lat 70., Space Age" at bounding box center [170, 230] width 86 height 17
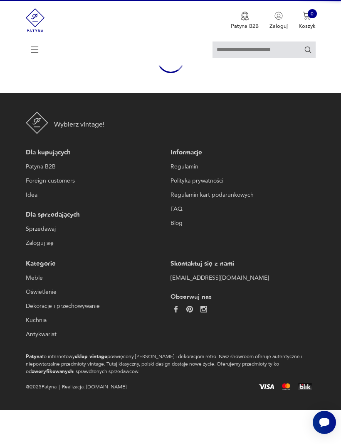
scroll to position [72, 0]
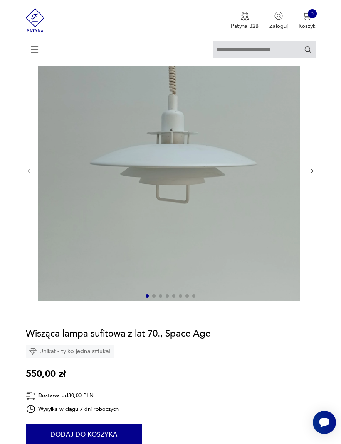
click at [310, 174] on icon "button" at bounding box center [312, 171] width 6 height 6
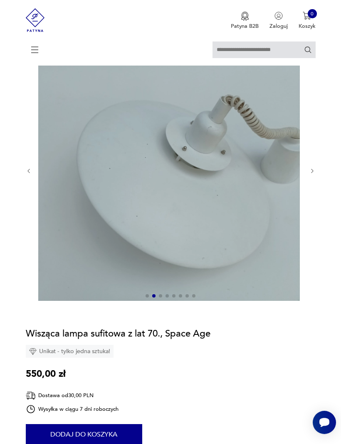
click at [314, 174] on icon "button" at bounding box center [312, 171] width 6 height 6
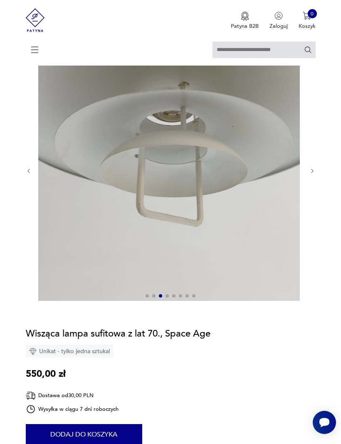
click at [315, 172] on div at bounding box center [171, 171] width 290 height 263
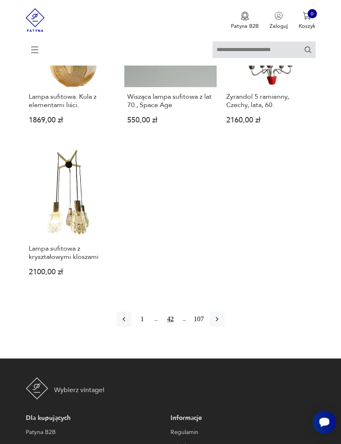
scroll to position [1116, 0]
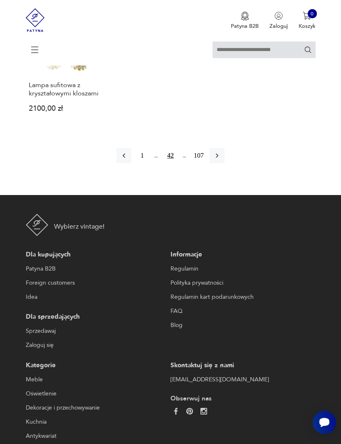
click at [221, 160] on icon "button" at bounding box center [217, 156] width 8 height 8
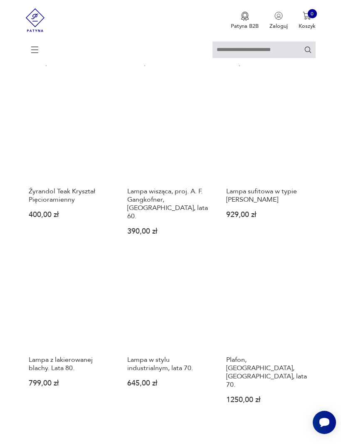
scroll to position [359, 0]
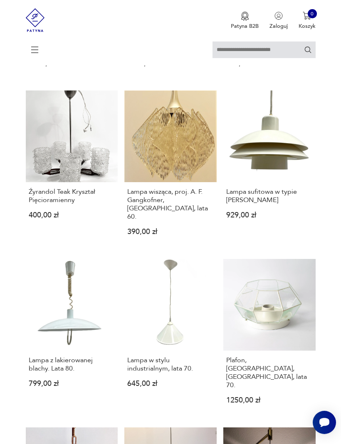
click at [196, 221] on h3 "Lampa wisząca, proj. A. F. Gangkofner, Niemcy, lata 60." at bounding box center [170, 204] width 86 height 33
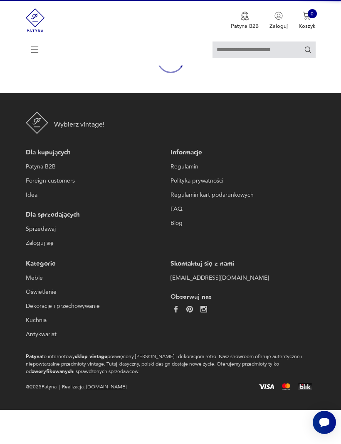
scroll to position [72, 0]
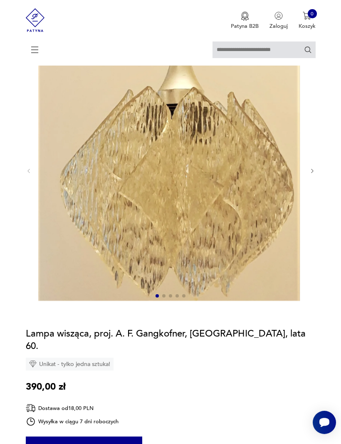
click at [310, 174] on icon "button" at bounding box center [312, 171] width 6 height 6
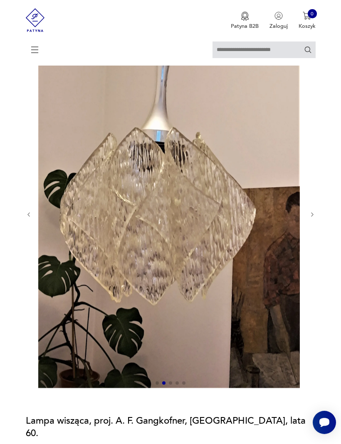
click at [313, 218] on icon "button" at bounding box center [312, 215] width 6 height 6
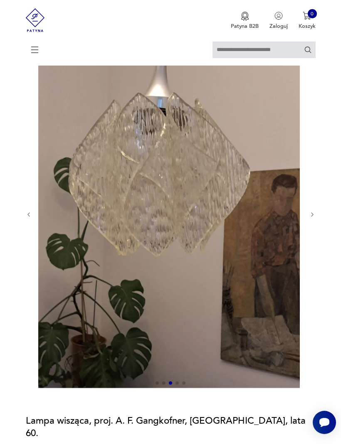
click at [312, 218] on icon "button" at bounding box center [312, 215] width 6 height 6
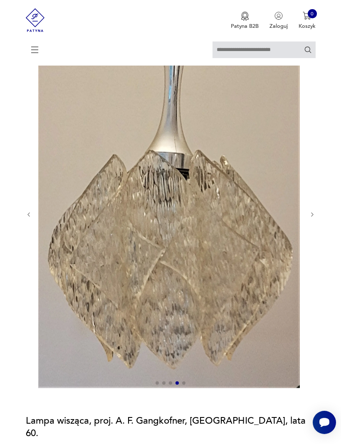
click at [312, 218] on icon "button" at bounding box center [312, 215] width 6 height 6
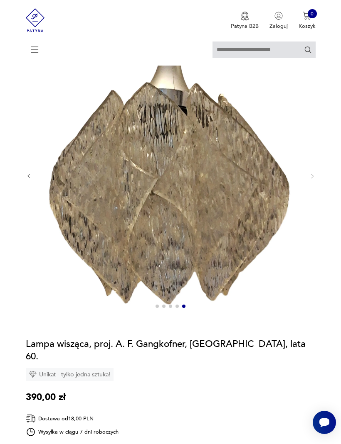
click at [311, 188] on div at bounding box center [171, 176] width 290 height 273
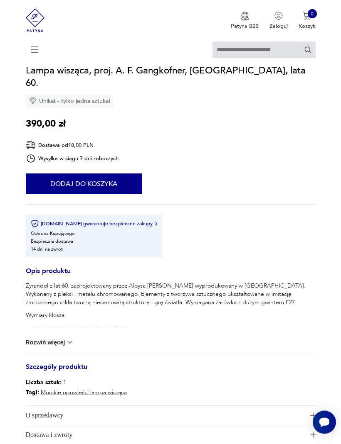
scroll to position [353, 0]
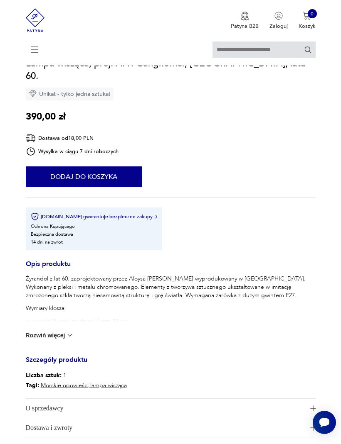
click at [64, 340] on button "Rozwiń więcej" at bounding box center [50, 335] width 48 height 8
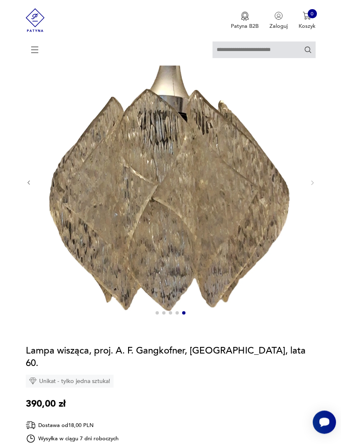
scroll to position [58, 0]
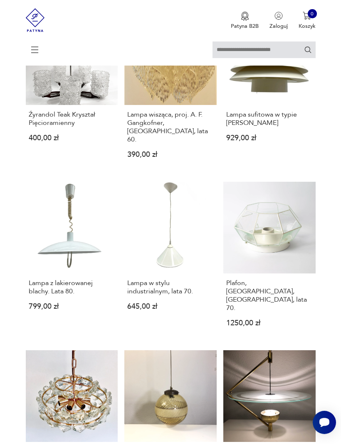
scroll to position [436, 0]
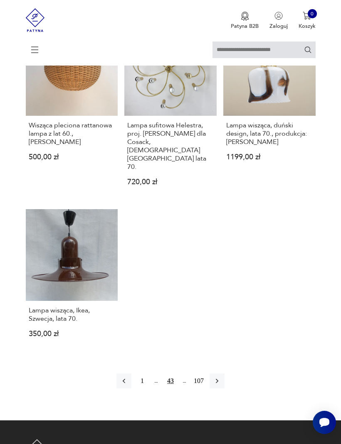
click at [221, 384] on icon "button" at bounding box center [217, 381] width 8 height 8
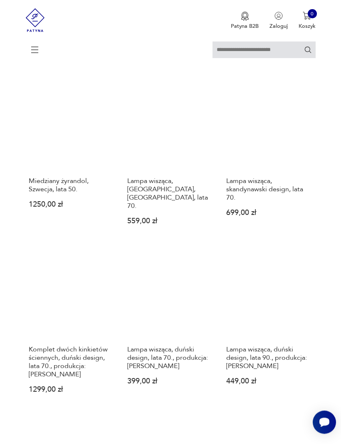
scroll to position [611, 0]
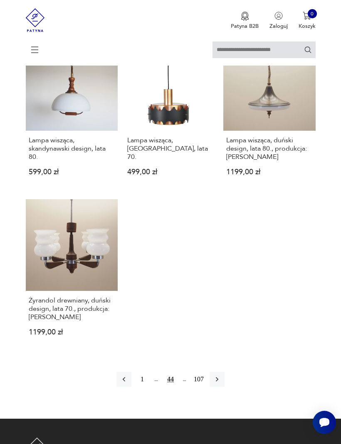
click at [220, 384] on icon "button" at bounding box center [217, 380] width 8 height 8
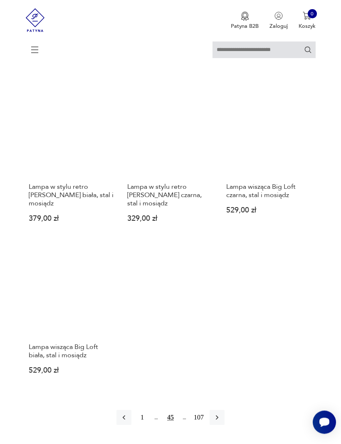
scroll to position [914, 0]
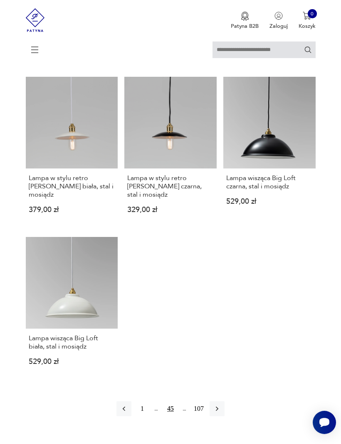
click at [220, 413] on icon "button" at bounding box center [217, 409] width 8 height 8
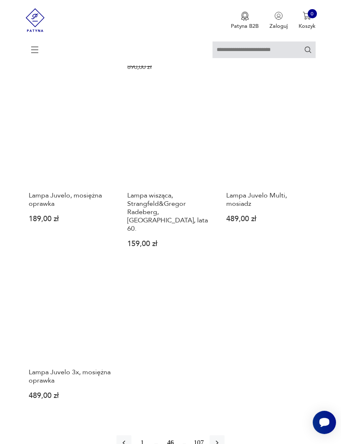
scroll to position [872, 0]
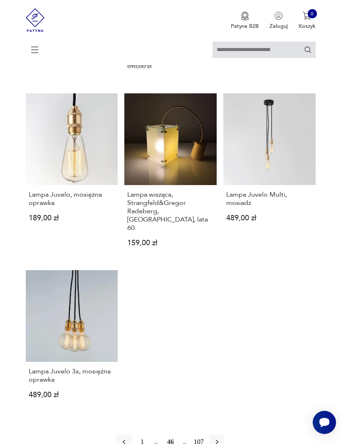
click at [221, 444] on icon "button" at bounding box center [217, 442] width 8 height 8
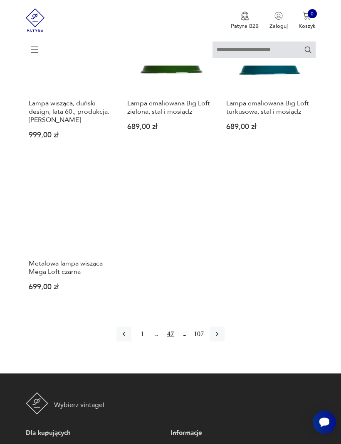
scroll to position [939, 0]
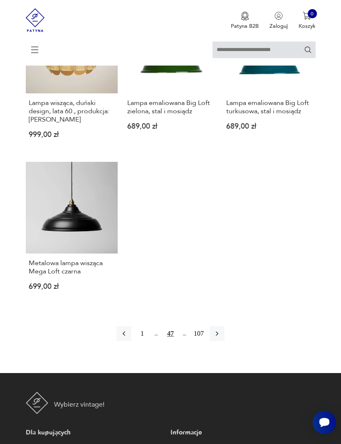
click at [221, 338] on icon "button" at bounding box center [217, 334] width 8 height 8
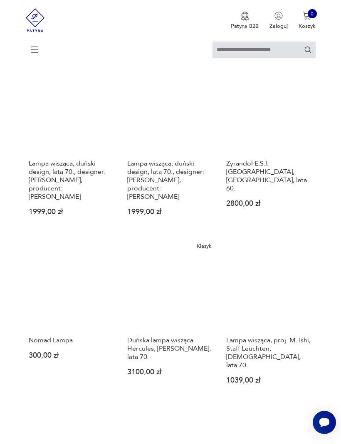
scroll to position [372, 0]
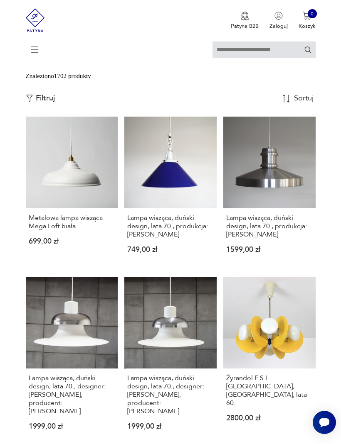
click at [274, 239] on h3 "Lampa wisząca, duński design, lata 70., produkcja: Dania" at bounding box center [269, 226] width 86 height 25
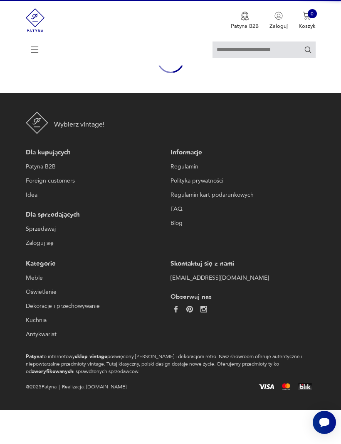
scroll to position [76, 0]
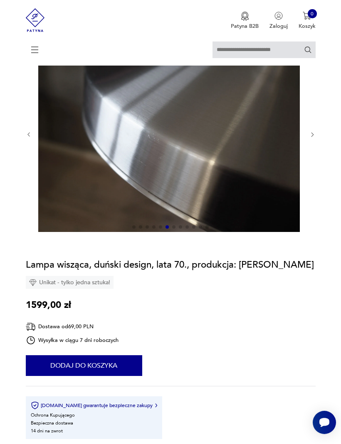
click at [314, 138] on icon "button" at bounding box center [312, 135] width 6 height 6
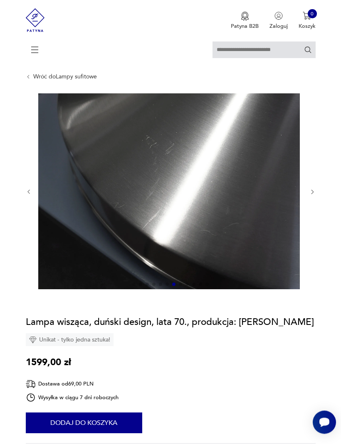
scroll to position [0, 0]
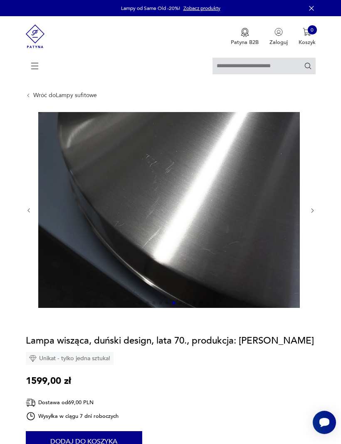
click at [315, 214] on icon "button" at bounding box center [312, 211] width 6 height 6
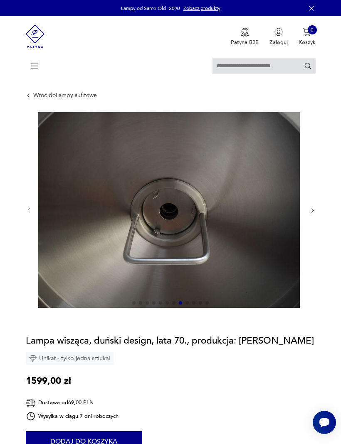
click at [312, 214] on icon "button" at bounding box center [312, 211] width 6 height 6
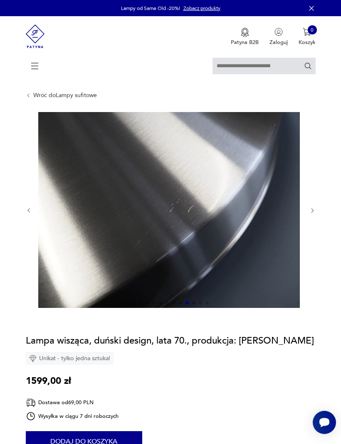
click at [315, 214] on icon "button" at bounding box center [312, 211] width 6 height 6
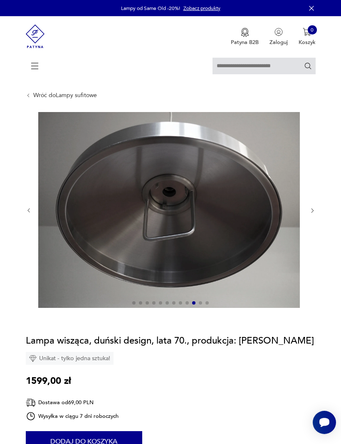
click at [311, 214] on icon "button" at bounding box center [312, 211] width 6 height 6
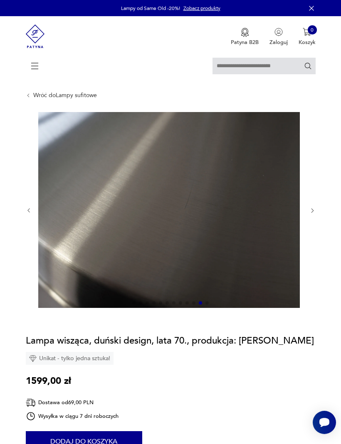
click at [312, 214] on icon "button" at bounding box center [312, 211] width 6 height 6
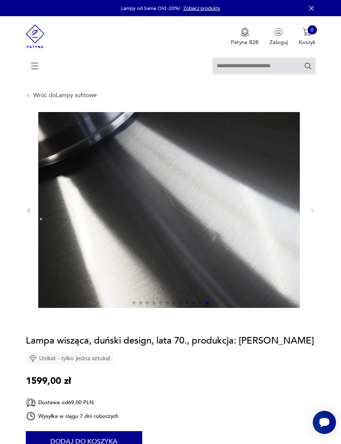
click at [316, 223] on section "Opis produktu Lampa wykonana została w latach 70-tych, produkcja duńska. Wykona…" at bounding box center [170, 427] width 341 height 631
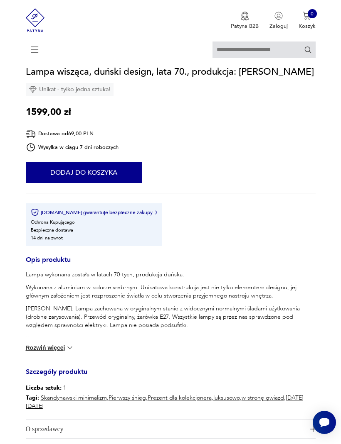
scroll to position [336, 0]
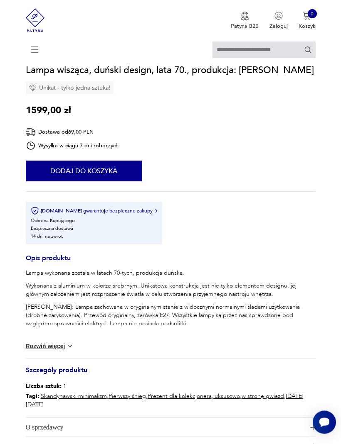
click at [66, 351] on img at bounding box center [70, 347] width 8 height 8
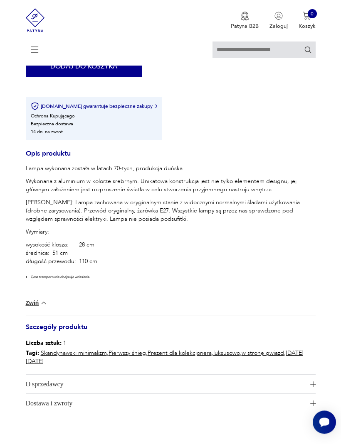
scroll to position [445, 0]
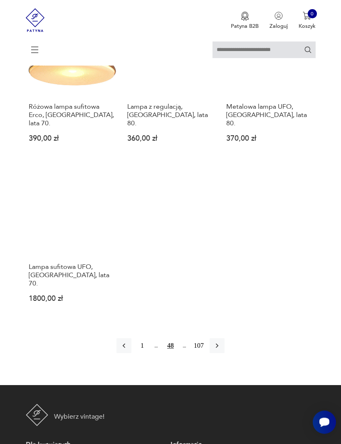
scroll to position [960, 0]
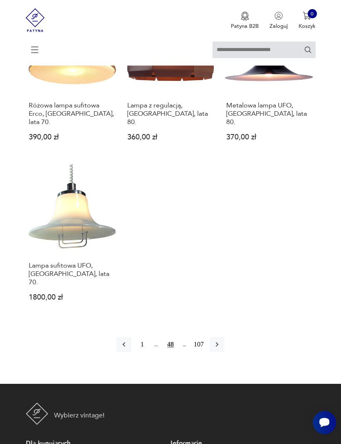
click at [221, 349] on icon "button" at bounding box center [217, 345] width 8 height 8
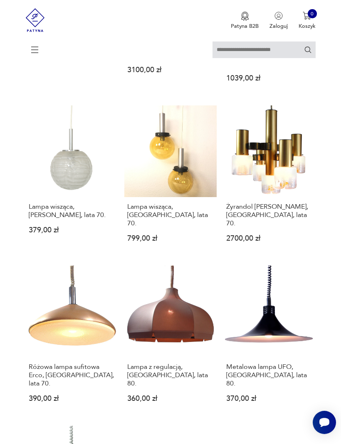
scroll to position [152, 0]
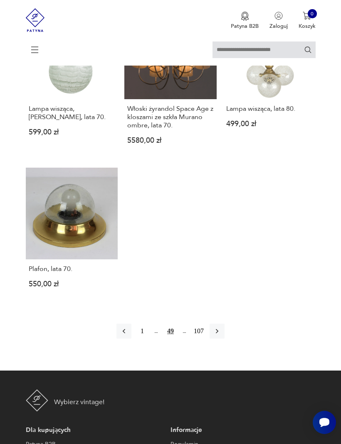
click at [221, 336] on icon "button" at bounding box center [217, 331] width 8 height 8
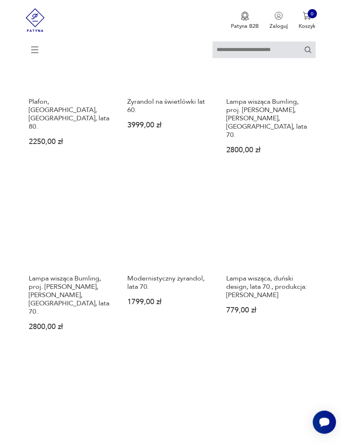
scroll to position [474, 0]
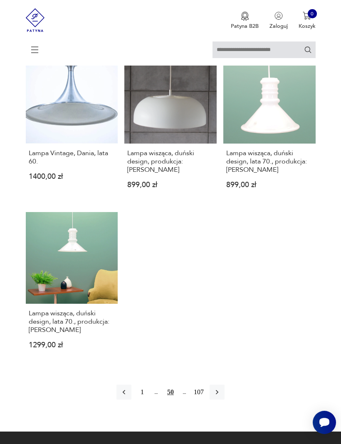
click at [218, 395] on icon "button" at bounding box center [217, 392] width 2 height 5
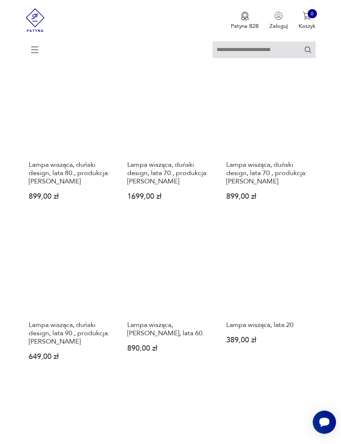
scroll to position [607, 0]
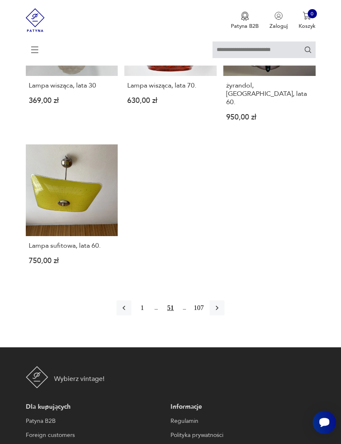
click at [221, 312] on icon "button" at bounding box center [217, 308] width 8 height 8
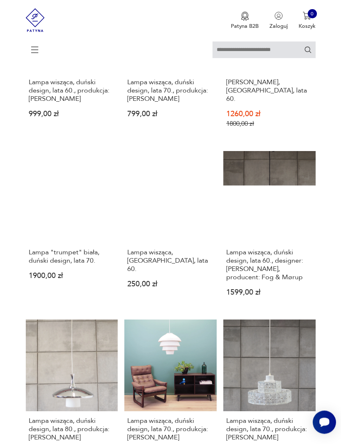
scroll to position [152, 0]
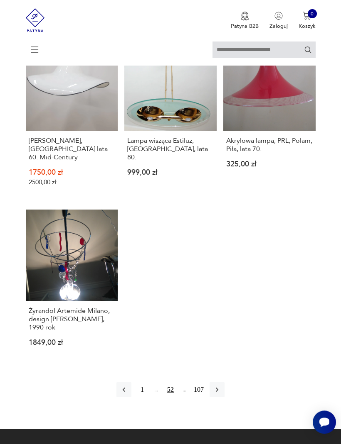
click at [218, 393] on icon "button" at bounding box center [217, 390] width 2 height 5
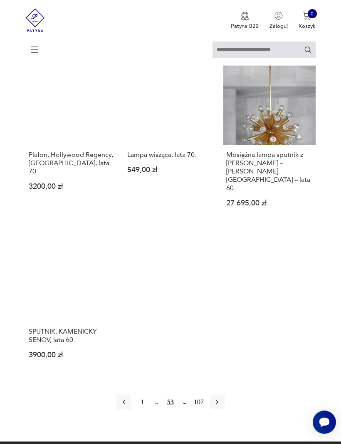
scroll to position [924, 0]
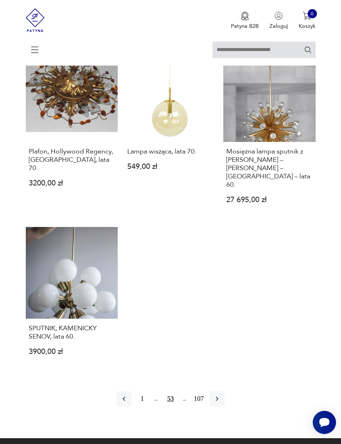
click at [221, 403] on icon "button" at bounding box center [217, 399] width 8 height 8
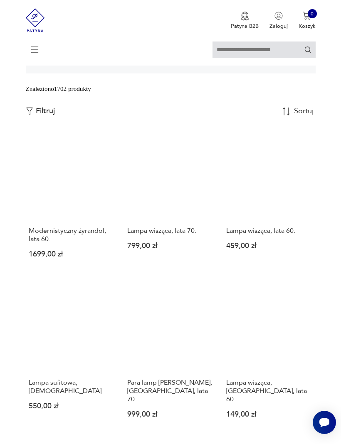
scroll to position [167, 0]
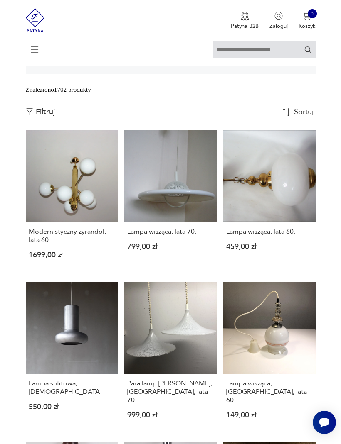
click at [193, 257] on div "Lampa wisząca, lata 70. 799,00 zł" at bounding box center [170, 242] width 92 height 41
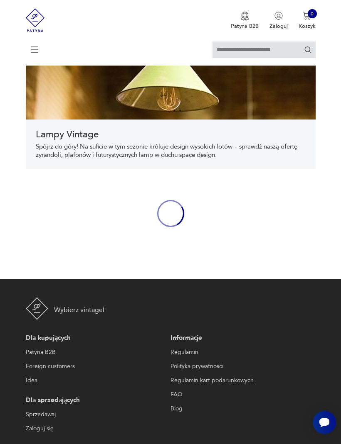
scroll to position [167, 0]
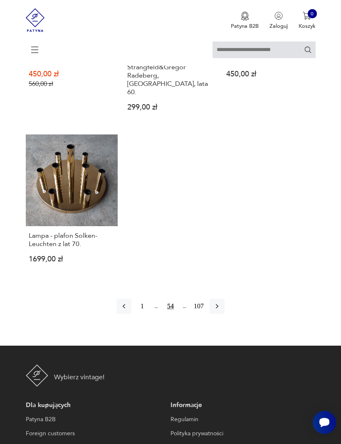
click at [224, 314] on button "button" at bounding box center [216, 306] width 15 height 15
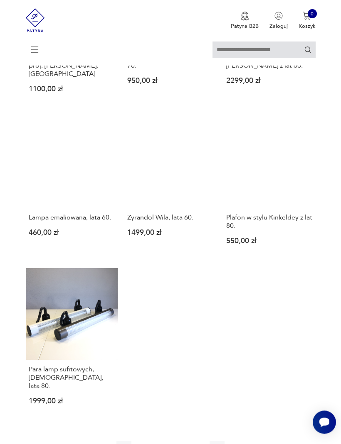
scroll to position [823, 0]
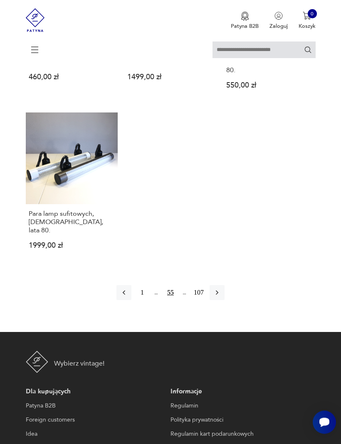
click at [221, 297] on icon "button" at bounding box center [217, 293] width 8 height 8
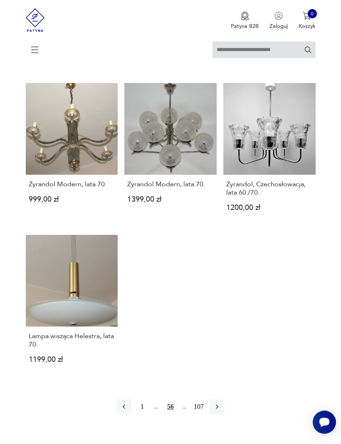
scroll to position [973, 0]
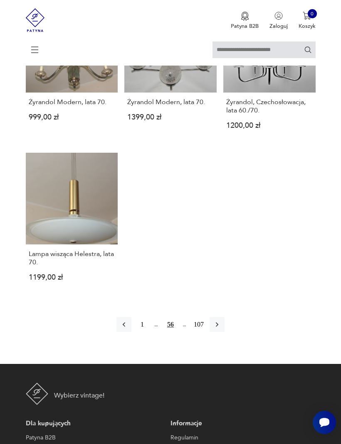
click at [221, 329] on icon "button" at bounding box center [217, 325] width 8 height 8
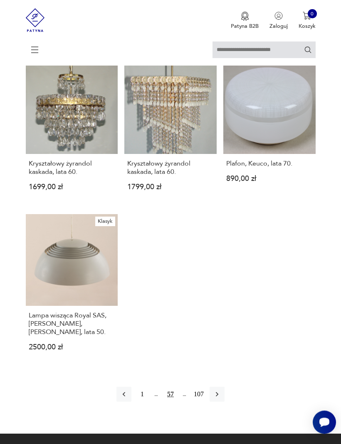
scroll to position [881, 0]
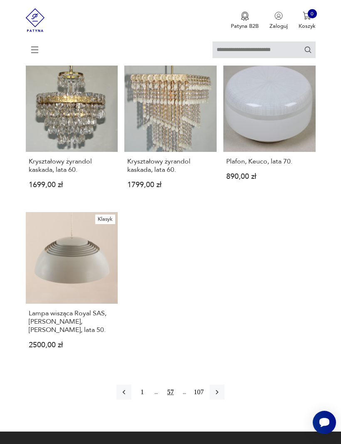
click at [221, 397] on icon "button" at bounding box center [217, 392] width 8 height 8
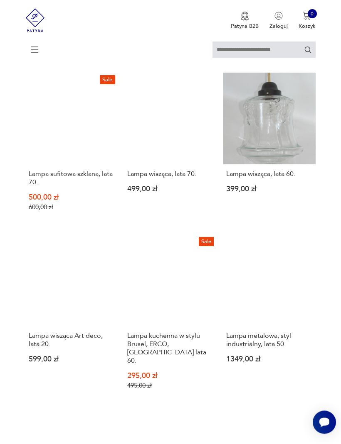
scroll to position [599, 0]
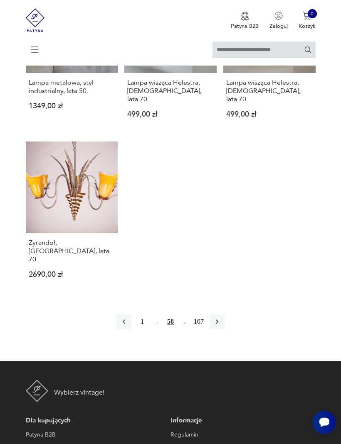
click at [221, 327] on icon "button" at bounding box center [217, 322] width 8 height 8
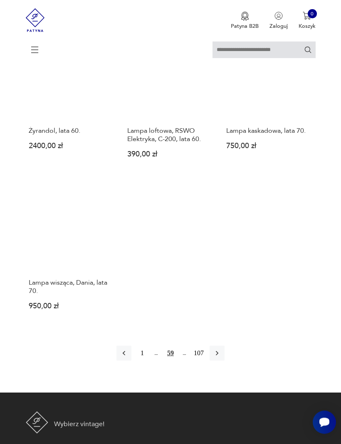
scroll to position [923, 0]
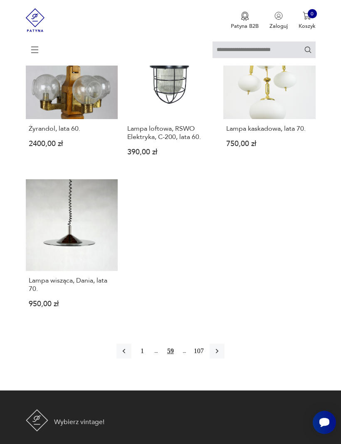
click at [224, 359] on div "1 59 107" at bounding box center [170, 351] width 108 height 15
click at [221, 356] on icon "button" at bounding box center [217, 351] width 8 height 8
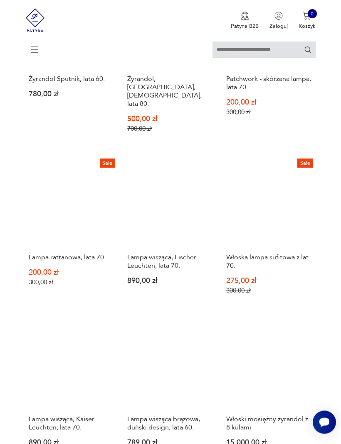
scroll to position [152, 0]
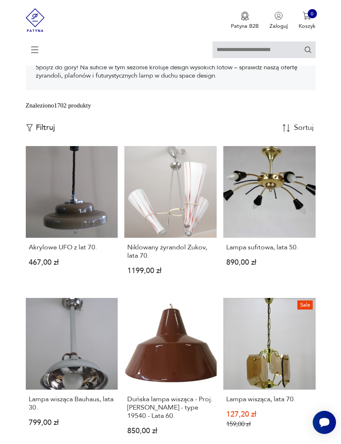
click at [93, 252] on h3 "Akrylowe UFO z lat 70." at bounding box center [72, 247] width 86 height 8
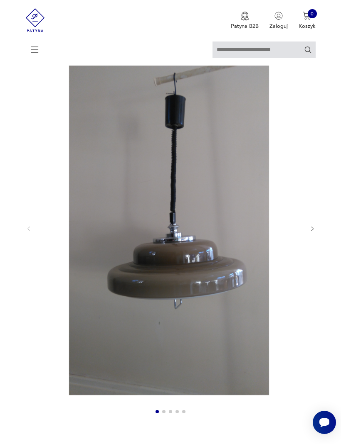
click at [314, 232] on icon "button" at bounding box center [312, 229] width 6 height 6
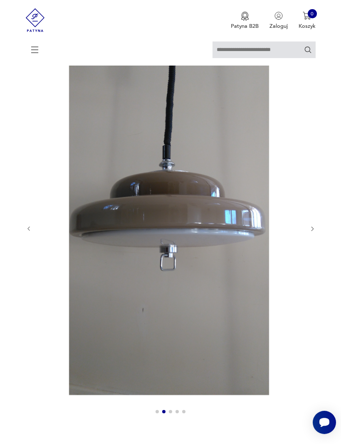
click at [314, 232] on icon "button" at bounding box center [312, 229] width 6 height 6
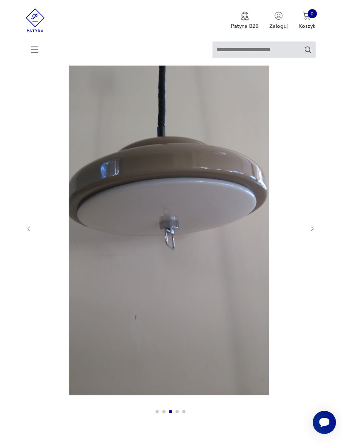
click at [312, 231] on icon "button" at bounding box center [312, 229] width 2 height 4
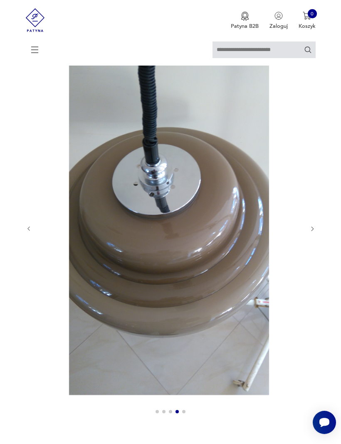
click at [314, 232] on icon "button" at bounding box center [312, 229] width 6 height 6
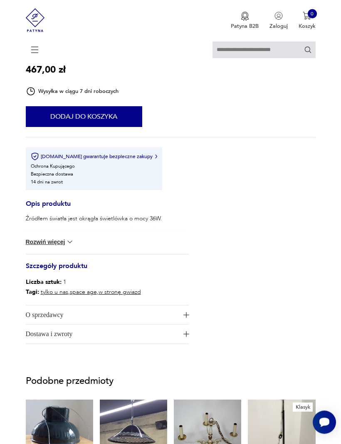
scroll to position [493, 0]
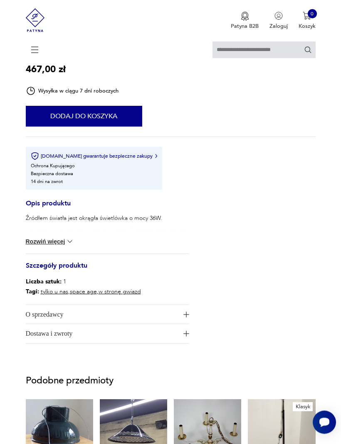
click at [49, 246] on button "Rozwiń więcej" at bounding box center [50, 242] width 48 height 8
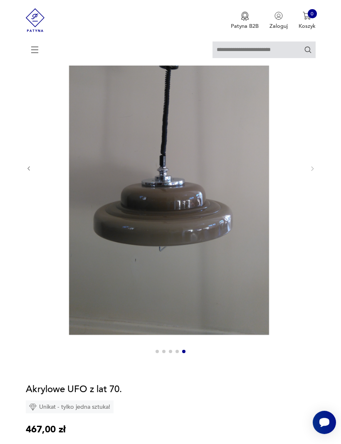
scroll to position [128, 0]
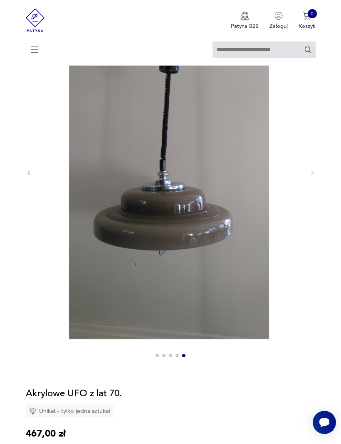
click at [308, 186] on div at bounding box center [171, 173] width 290 height 378
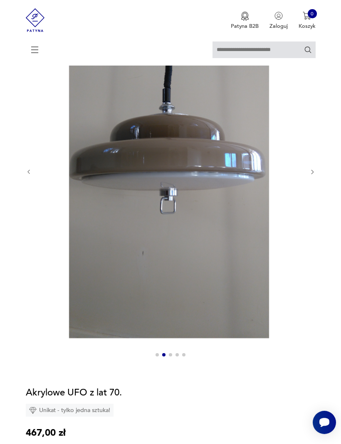
scroll to position [133, 0]
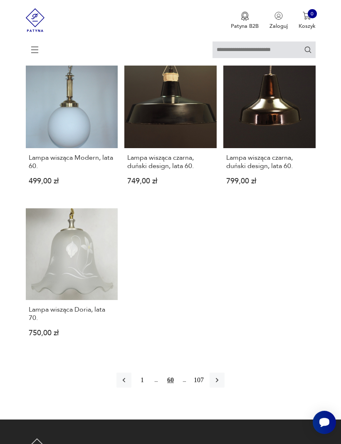
scroll to position [887, 0]
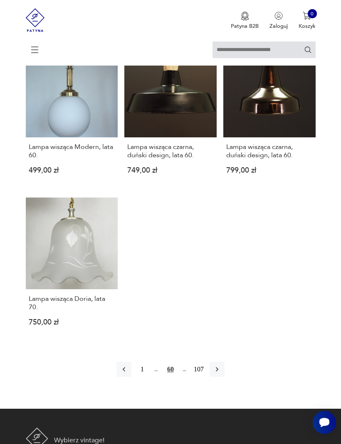
click at [221, 374] on icon "button" at bounding box center [217, 370] width 8 height 8
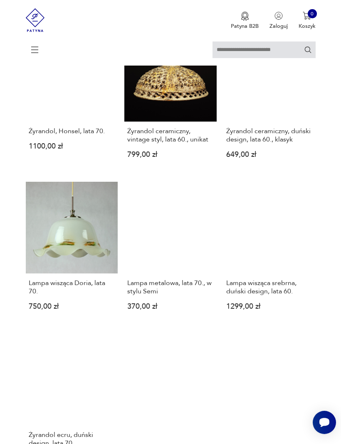
scroll to position [742, 0]
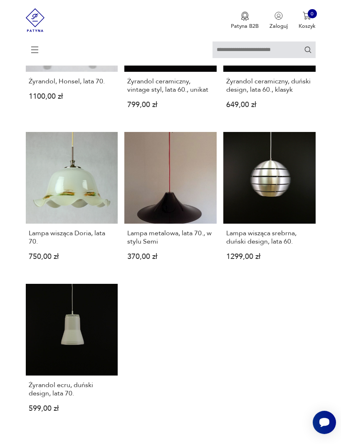
click at [252, 246] on h3 "Lampa wisząca srebrna, duński design, lata 60." at bounding box center [269, 237] width 86 height 17
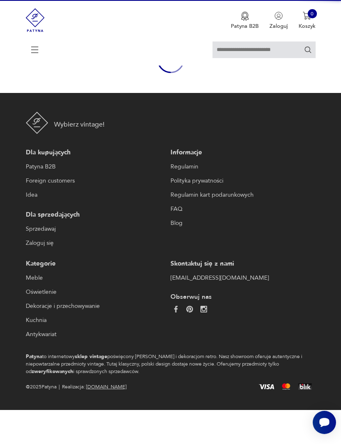
scroll to position [72, 0]
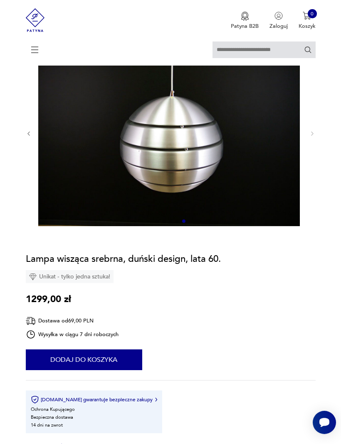
click at [31, 137] on icon "button" at bounding box center [29, 134] width 6 height 6
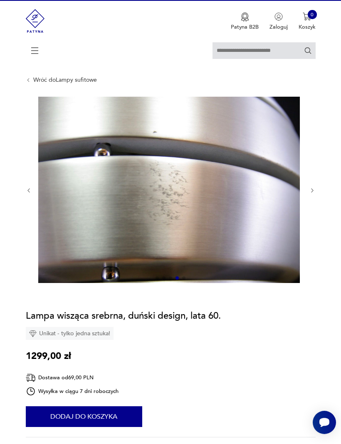
scroll to position [0, 0]
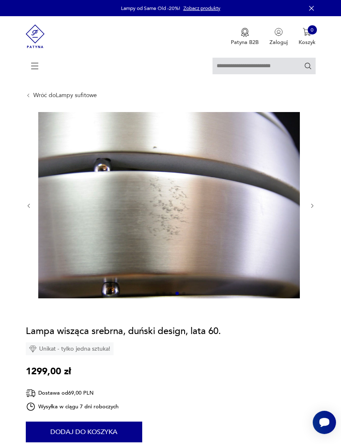
click at [28, 207] on div at bounding box center [171, 206] width 290 height 188
click at [30, 209] on icon "button" at bounding box center [29, 206] width 6 height 6
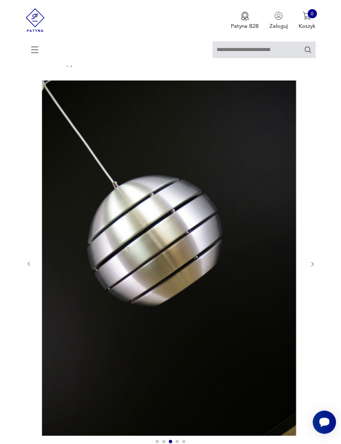
scroll to position [32, 0]
click at [28, 268] on icon "button" at bounding box center [29, 264] width 6 height 6
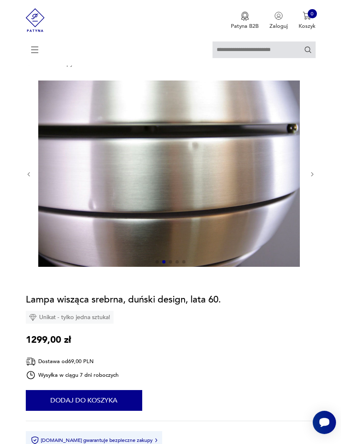
click at [32, 178] on icon "button" at bounding box center [29, 175] width 6 height 6
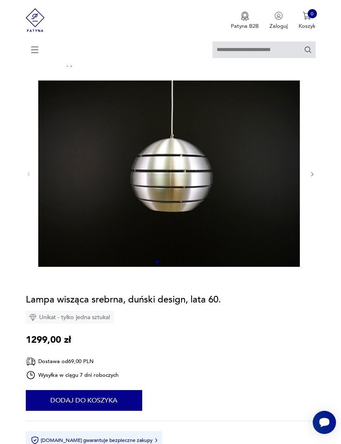
click at [32, 174] on div at bounding box center [171, 175] width 290 height 188
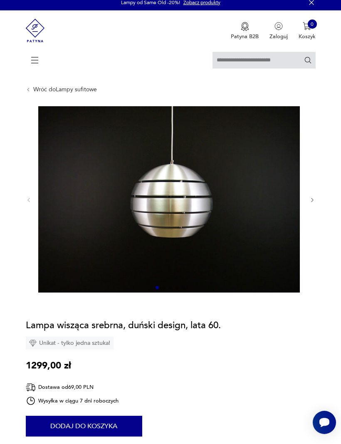
scroll to position [0, 0]
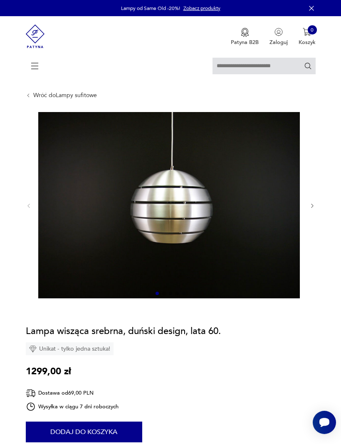
click at [316, 209] on section "Opis produktu Duża skandynawska lampa z lat 60/70- tych w kształcie kuli, wykon…" at bounding box center [170, 398] width 341 height 572
click at [316, 204] on section "Opis produktu Duża skandynawska lampa z lat 60/70- tych w kształcie kuli, wykon…" at bounding box center [170, 398] width 341 height 572
click at [310, 205] on div at bounding box center [171, 206] width 290 height 188
click at [322, 209] on section "Opis produktu Duża skandynawska lampa z lat 60/70- tych w kształcie kuli, wykon…" at bounding box center [170, 398] width 341 height 572
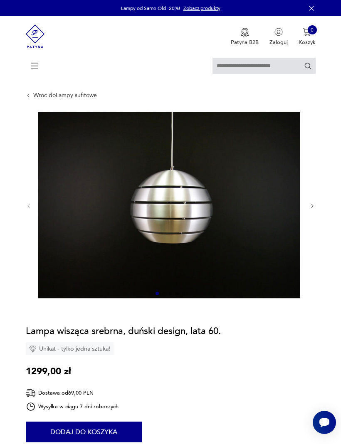
click at [322, 209] on section "Opis produktu Duża skandynawska lampa z lat 60/70- tych w kształcie kuli, wykon…" at bounding box center [170, 398] width 341 height 572
click at [313, 206] on div at bounding box center [171, 206] width 290 height 188
click at [309, 205] on div at bounding box center [171, 206] width 290 height 188
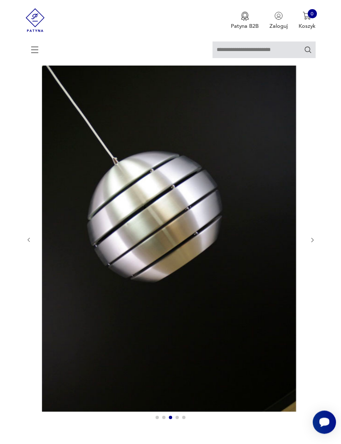
scroll to position [56, 0]
click at [32, 243] on icon "button" at bounding box center [29, 240] width 6 height 6
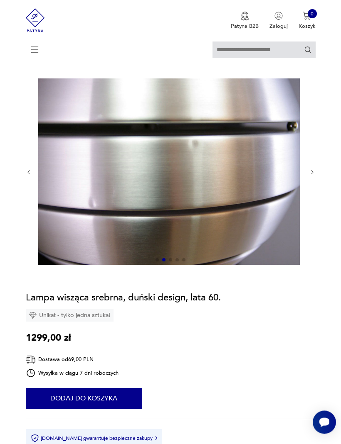
scroll to position [0, 0]
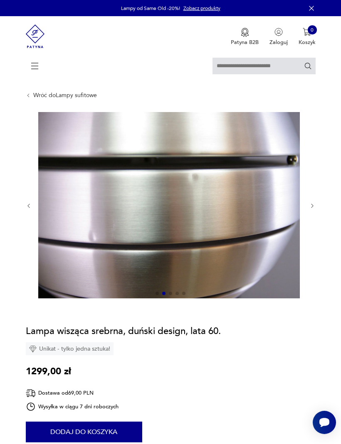
click at [25, 203] on section "Opis produktu Duża skandynawska lampa z lat 60/70- tych w kształcie kuli, wykon…" at bounding box center [170, 398] width 341 height 572
click at [25, 202] on section "Opis produktu Duża skandynawska lampa z lat 60/70- tych w kształcie kuli, wykon…" at bounding box center [170, 398] width 341 height 572
click at [24, 200] on section "Opis produktu Duża skandynawska lampa z lat 60/70- tych w kształcie kuli, wykon…" at bounding box center [170, 398] width 341 height 572
click at [30, 209] on icon "button" at bounding box center [29, 206] width 6 height 6
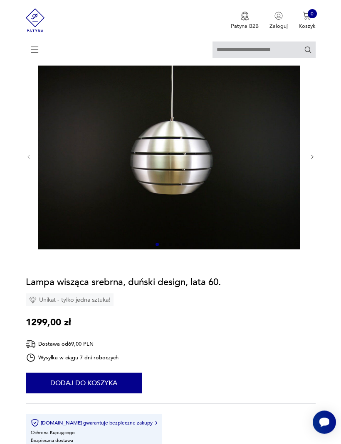
click at [319, 156] on section "Opis produktu Duża skandynawska lampa z lat 60/70- tych w kształcie kuli, wykon…" at bounding box center [170, 350] width 341 height 572
click at [315, 161] on icon "button" at bounding box center [312, 158] width 6 height 6
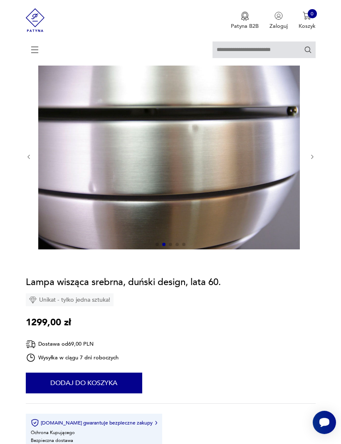
click at [314, 157] on div at bounding box center [171, 157] width 290 height 188
click at [310, 160] on icon "button" at bounding box center [312, 157] width 6 height 6
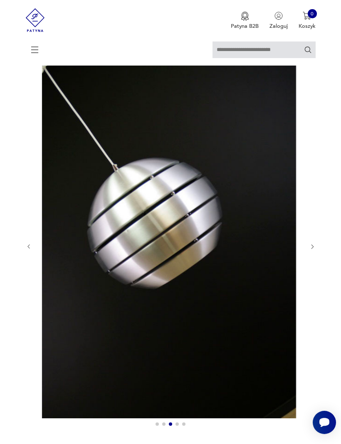
click at [314, 164] on div at bounding box center [171, 247] width 290 height 368
click at [318, 174] on section "Opis produktu Duża skandynawska lampa z lat 60/70- tych w kształcie kuli, wykon…" at bounding box center [170, 439] width 341 height 752
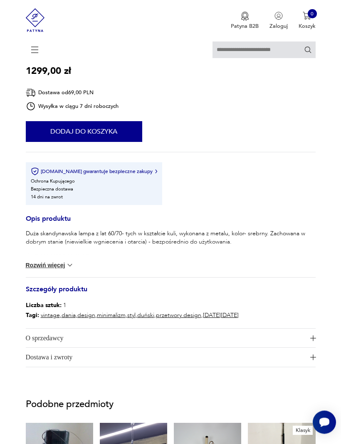
scroll to position [481, 0]
click at [32, 270] on button "Rozwiń więcej" at bounding box center [50, 265] width 48 height 8
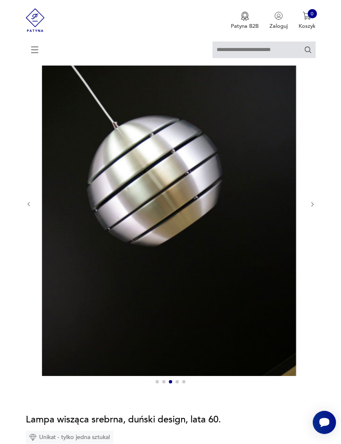
scroll to position [91, 0]
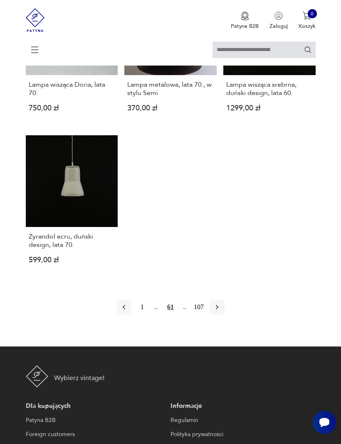
click at [221, 312] on icon "button" at bounding box center [217, 307] width 8 height 8
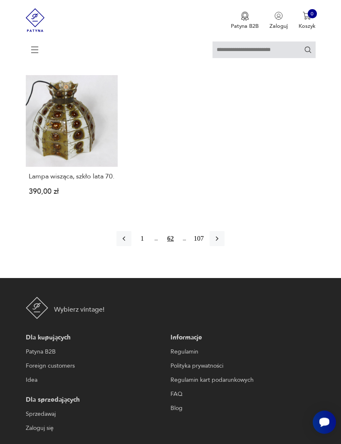
scroll to position [1042, 0]
click at [221, 243] on icon "button" at bounding box center [217, 239] width 8 height 8
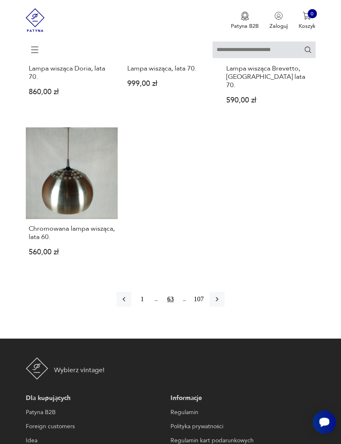
scroll to position [940, 0]
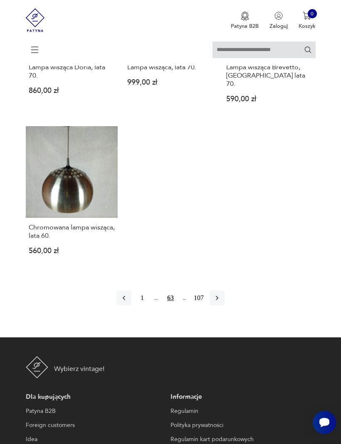
click at [224, 306] on button "button" at bounding box center [216, 298] width 15 height 15
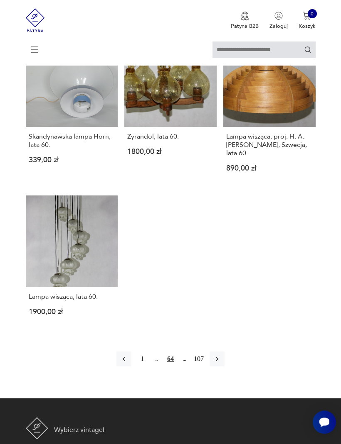
scroll to position [914, 0]
click at [221, 363] on icon "button" at bounding box center [217, 359] width 8 height 8
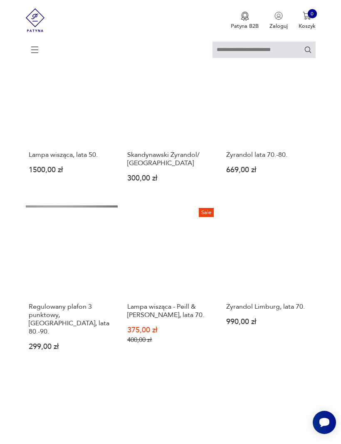
scroll to position [152, 0]
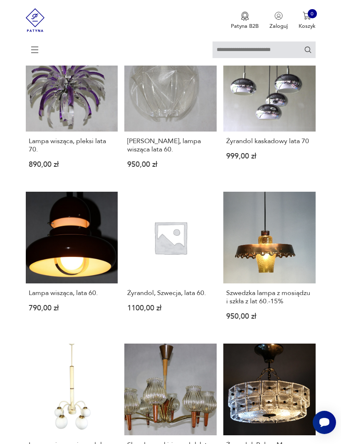
click at [27, 265] on link "Lampa wisząca, lata 60. 790,00 zł" at bounding box center [72, 262] width 92 height 141
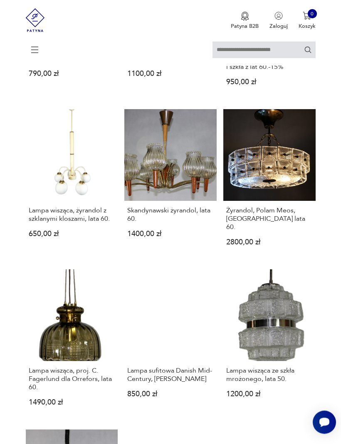
scroll to position [493, 0]
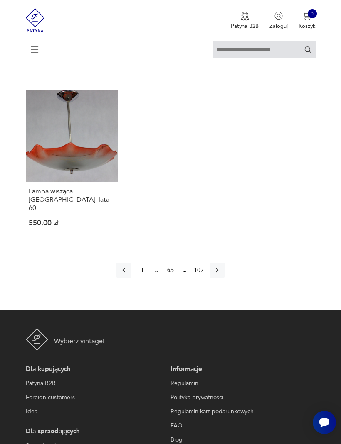
click at [218, 273] on icon "button" at bounding box center [217, 270] width 2 height 5
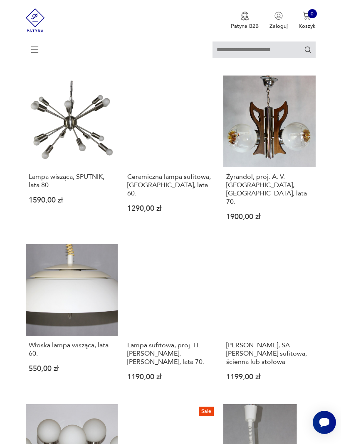
scroll to position [380, 0]
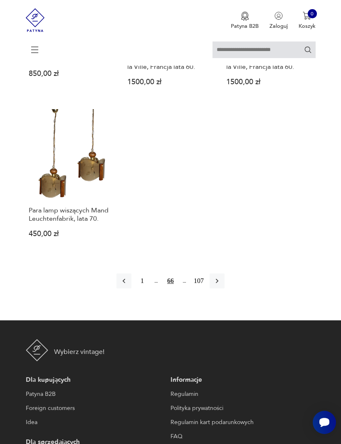
click at [224, 289] on button "button" at bounding box center [216, 281] width 15 height 15
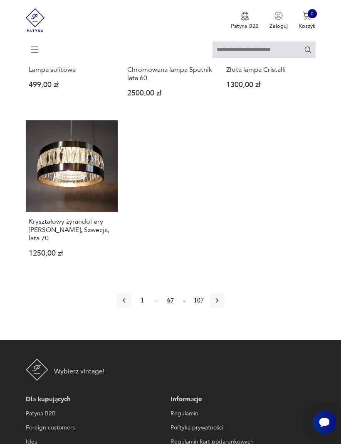
scroll to position [970, 0]
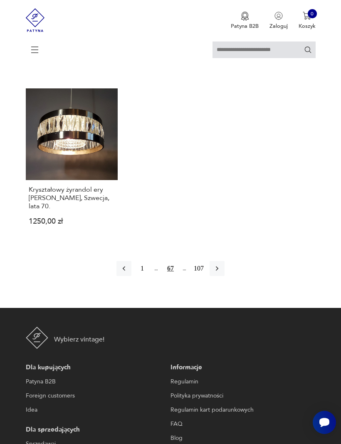
click at [218, 271] on icon "button" at bounding box center [217, 269] width 2 height 5
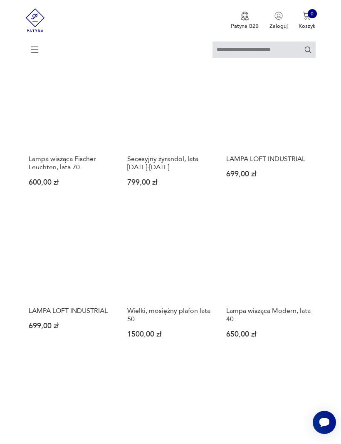
scroll to position [152, 0]
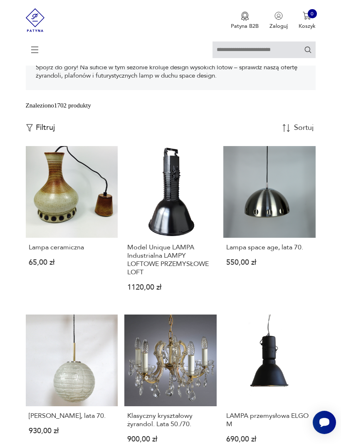
click at [275, 252] on h3 "Lampa space age, lata 70." at bounding box center [269, 247] width 86 height 8
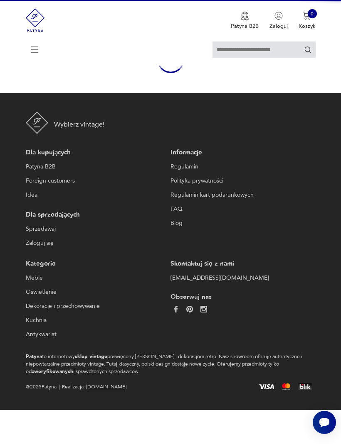
scroll to position [72, 0]
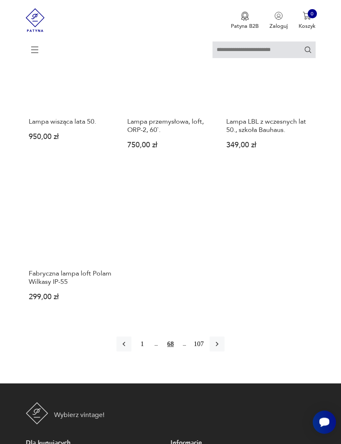
scroll to position [919, 0]
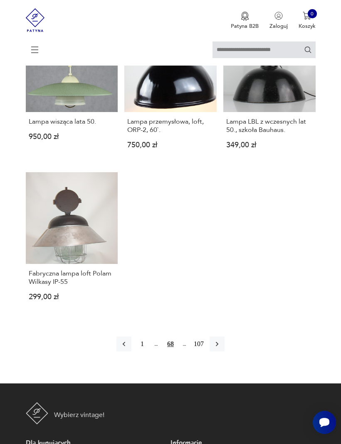
click at [221, 349] on icon "button" at bounding box center [217, 344] width 8 height 8
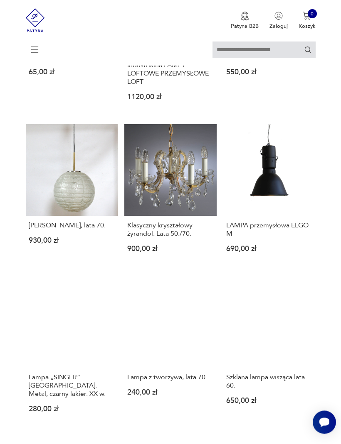
scroll to position [152, 0]
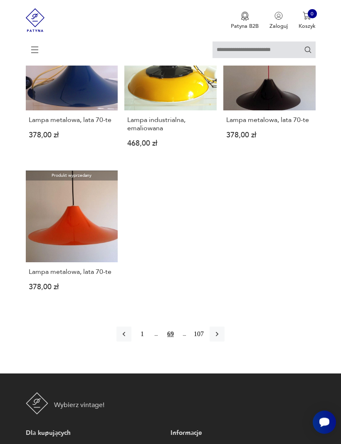
click at [224, 342] on button "button" at bounding box center [216, 334] width 15 height 15
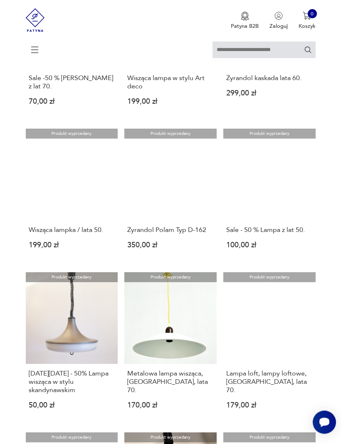
scroll to position [557, 0]
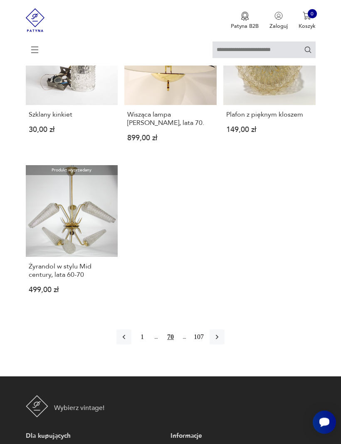
click at [218, 340] on icon "button" at bounding box center [217, 338] width 2 height 5
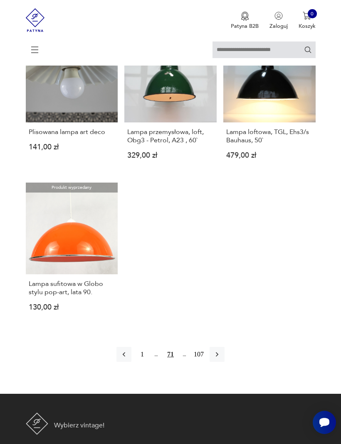
scroll to position [906, 0]
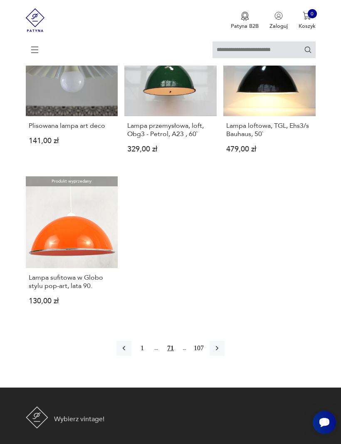
click at [221, 353] on icon "button" at bounding box center [217, 348] width 8 height 8
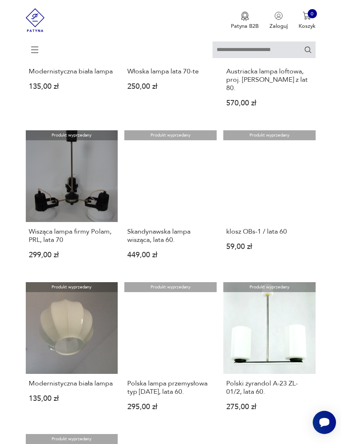
scroll to position [644, 0]
